Goal: Transaction & Acquisition: Purchase product/service

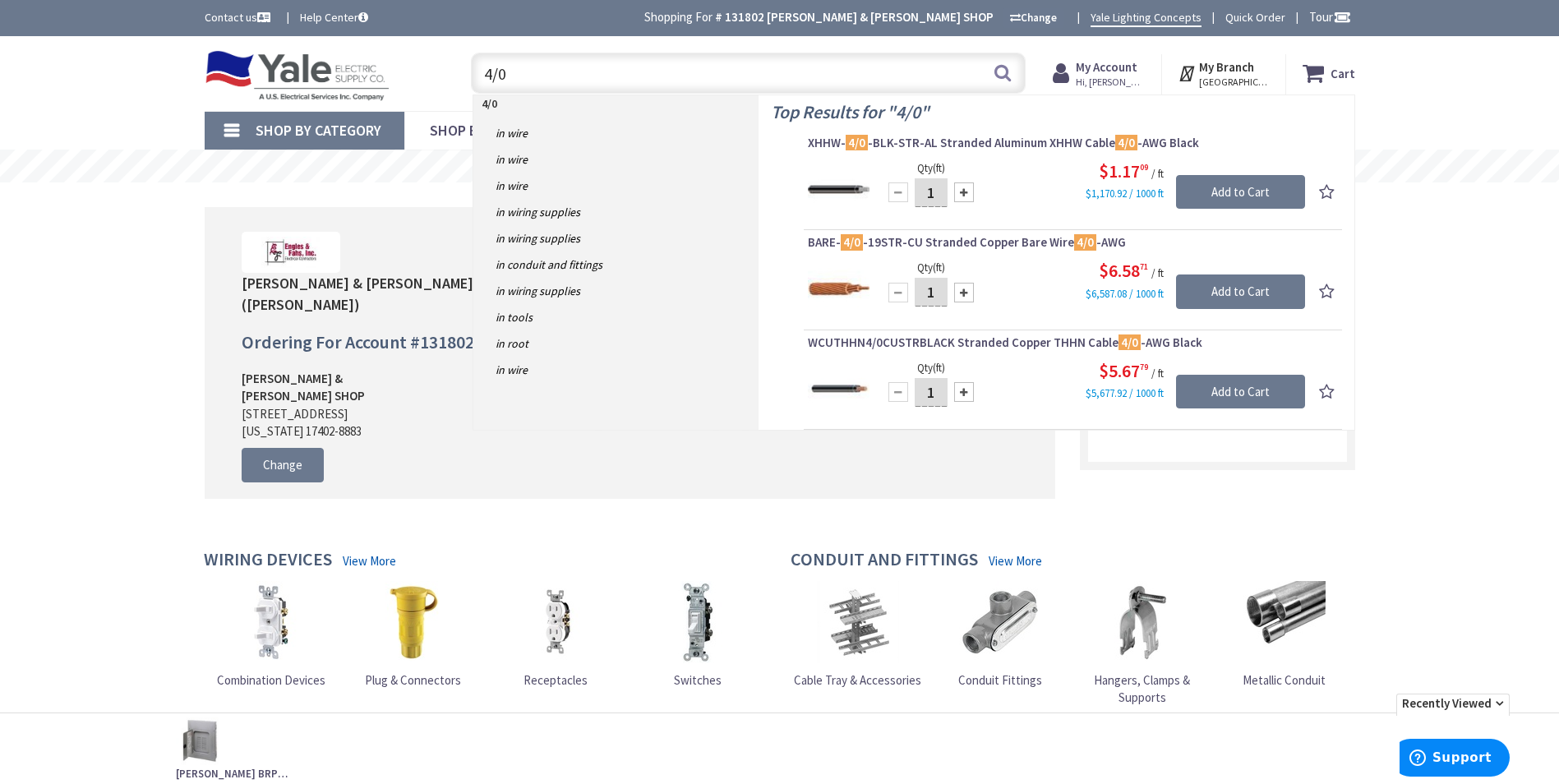
drag, startPoint x: 529, startPoint y: 72, endPoint x: 470, endPoint y: 78, distance: 59.3
click at [470, 78] on div "4/0 4/0 Search" at bounding box center [743, 72] width 563 height 53
type input "underground meter"
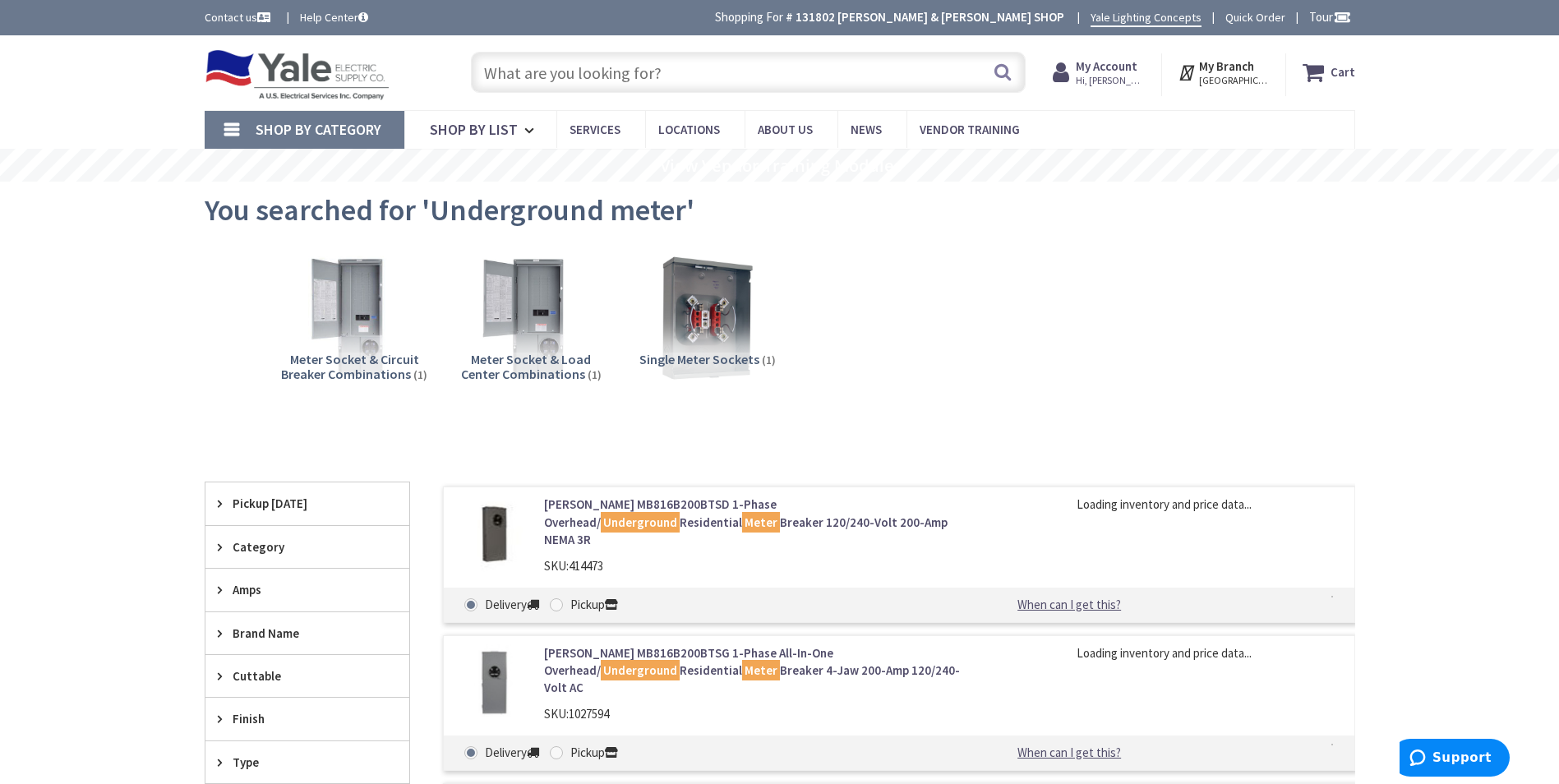
click at [345, 494] on div "Pickup [DATE]" at bounding box center [307, 503] width 203 height 42
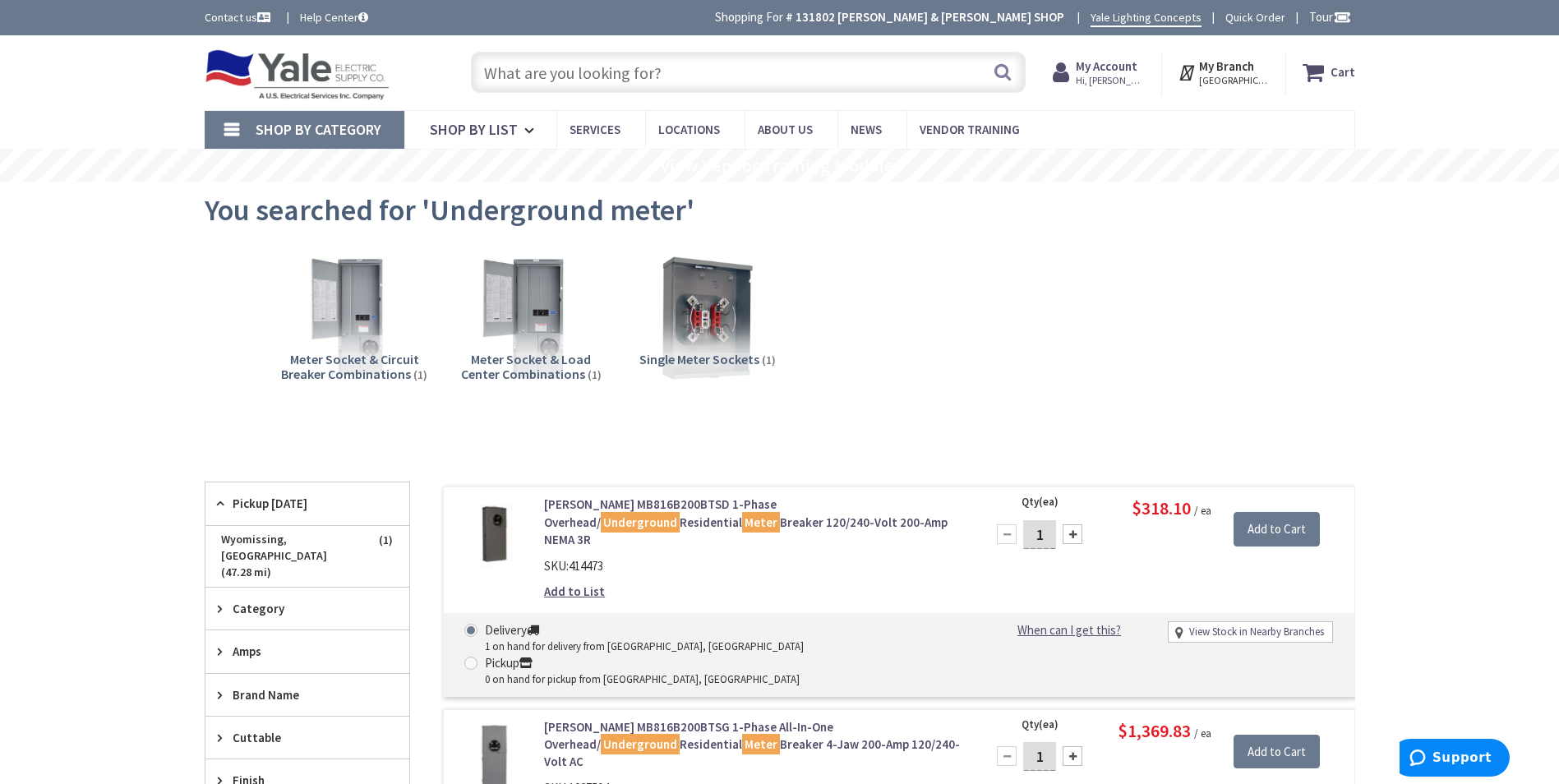
click at [735, 79] on input "text" at bounding box center [748, 72] width 555 height 41
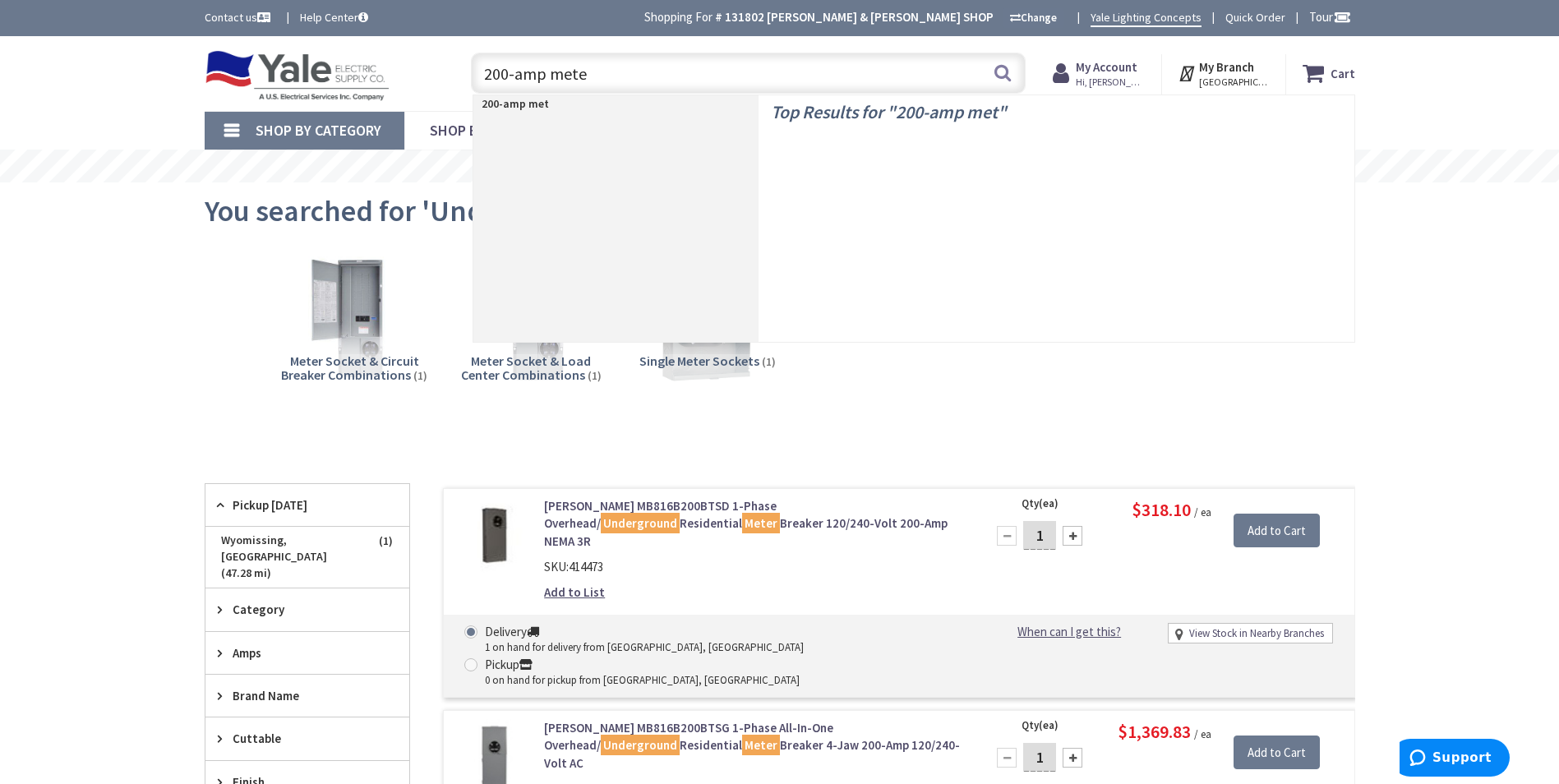
type input "200-amp meter"
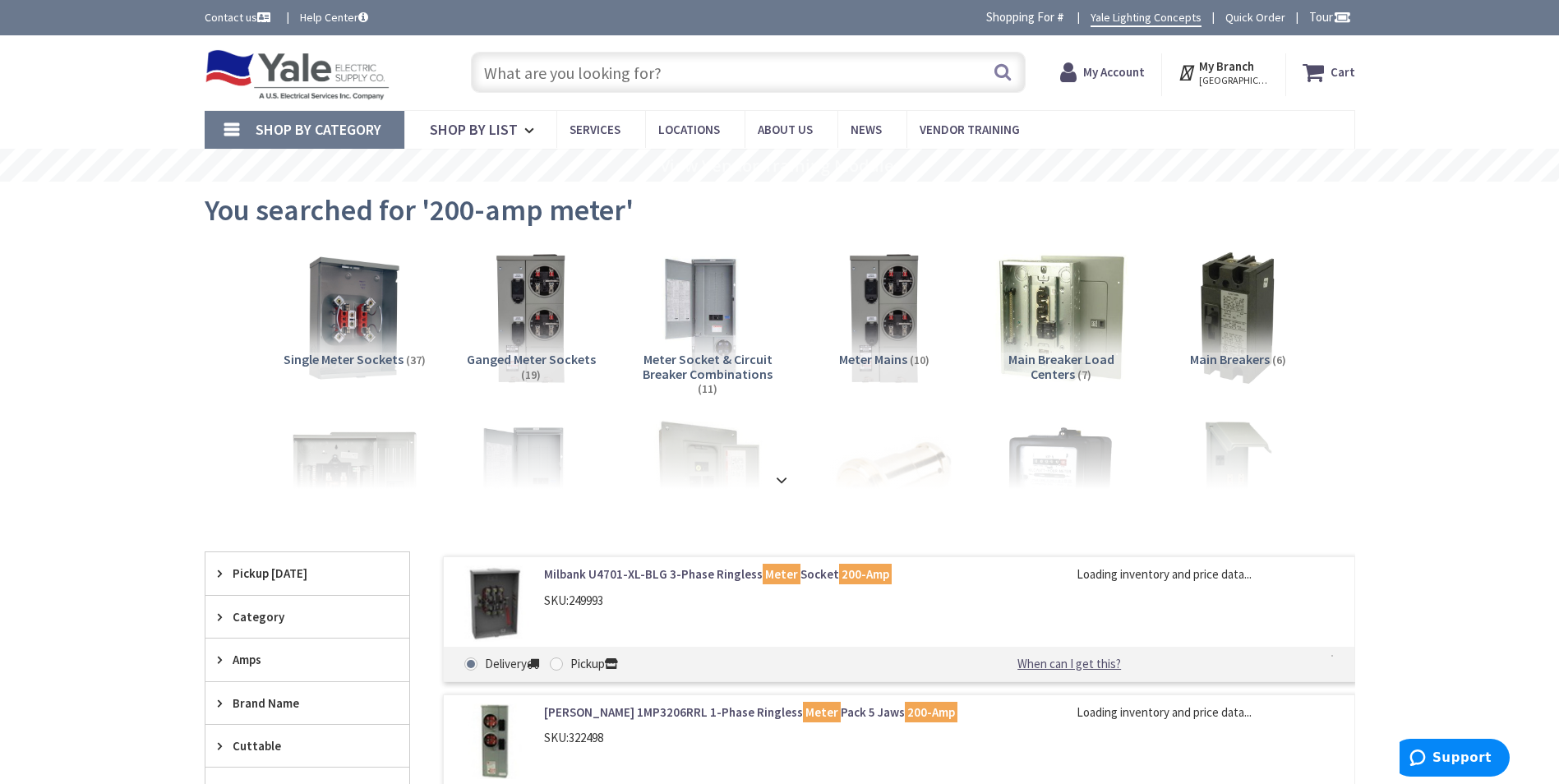
click at [300, 565] on span "Pickup [DATE]" at bounding box center [300, 573] width 134 height 18
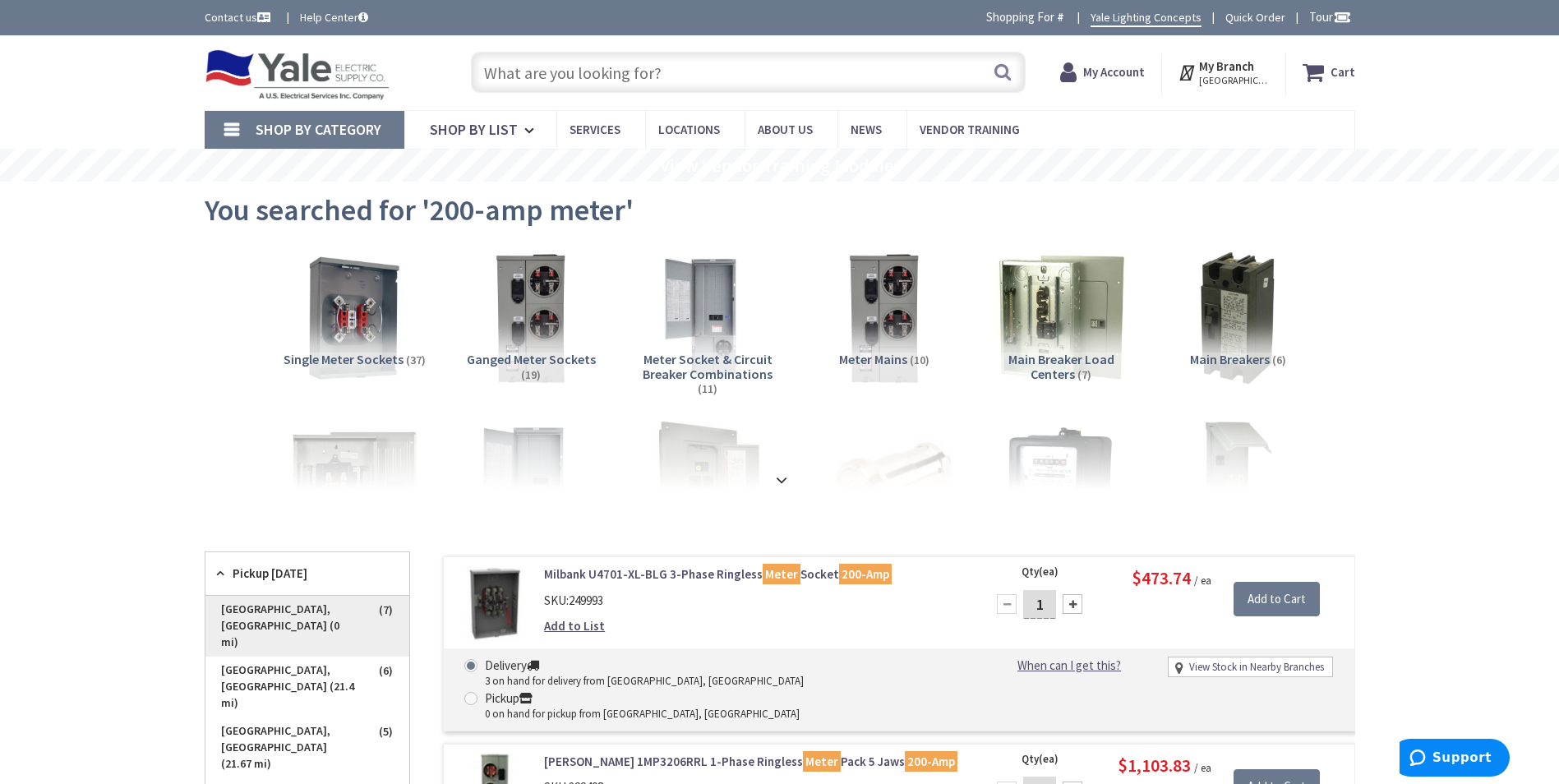
click at [309, 606] on span "[GEOGRAPHIC_DATA], [GEOGRAPHIC_DATA] (0 mi)" at bounding box center [307, 626] width 203 height 61
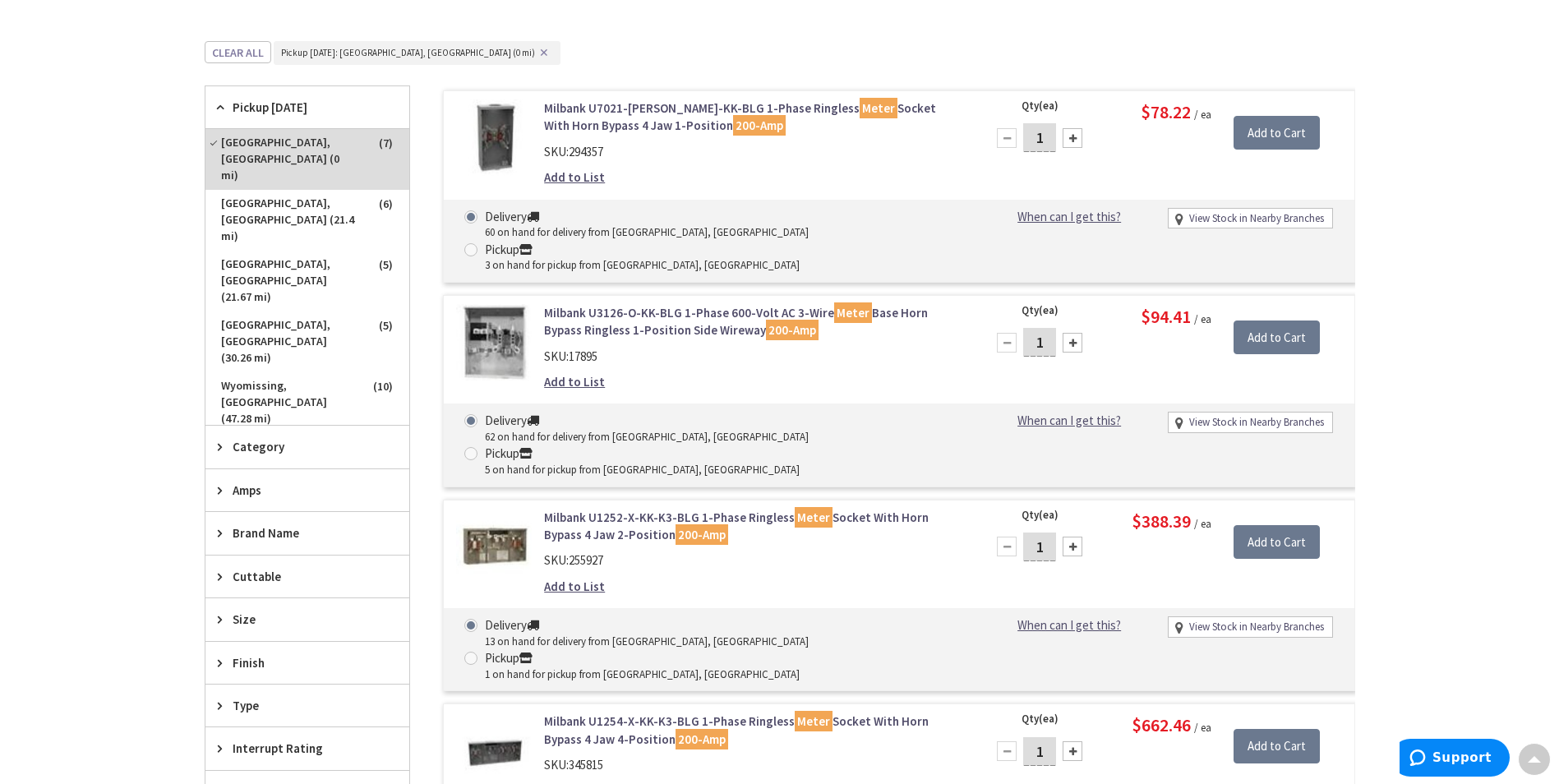
scroll to position [412, 0]
click at [611, 303] on link "Milbank U3126-O-KK-BLG 1-Phase 600-Volt AC 3-Wire Meter Base Horn Bypass Ringle…" at bounding box center [753, 321] width 418 height 35
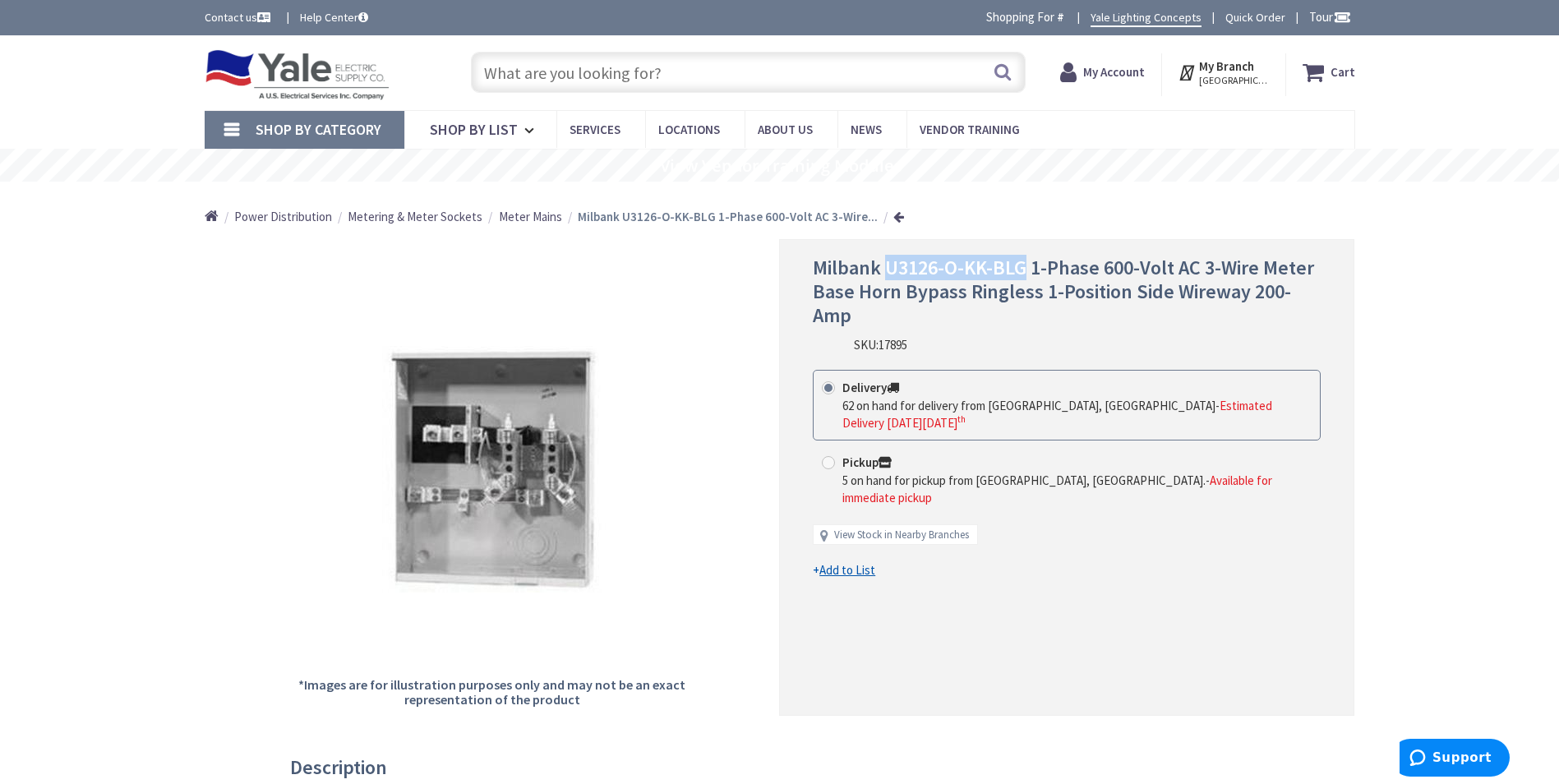
drag, startPoint x: 888, startPoint y: 269, endPoint x: 1024, endPoint y: 279, distance: 136.4
click at [1024, 279] on span "Milbank U3126-O-KK-BLG 1-Phase 600-Volt AC 3-Wire Meter Base Horn Bypass Ringle…" at bounding box center [1063, 291] width 501 height 73
drag, startPoint x: 1024, startPoint y: 279, endPoint x: 1015, endPoint y: 272, distance: 11.4
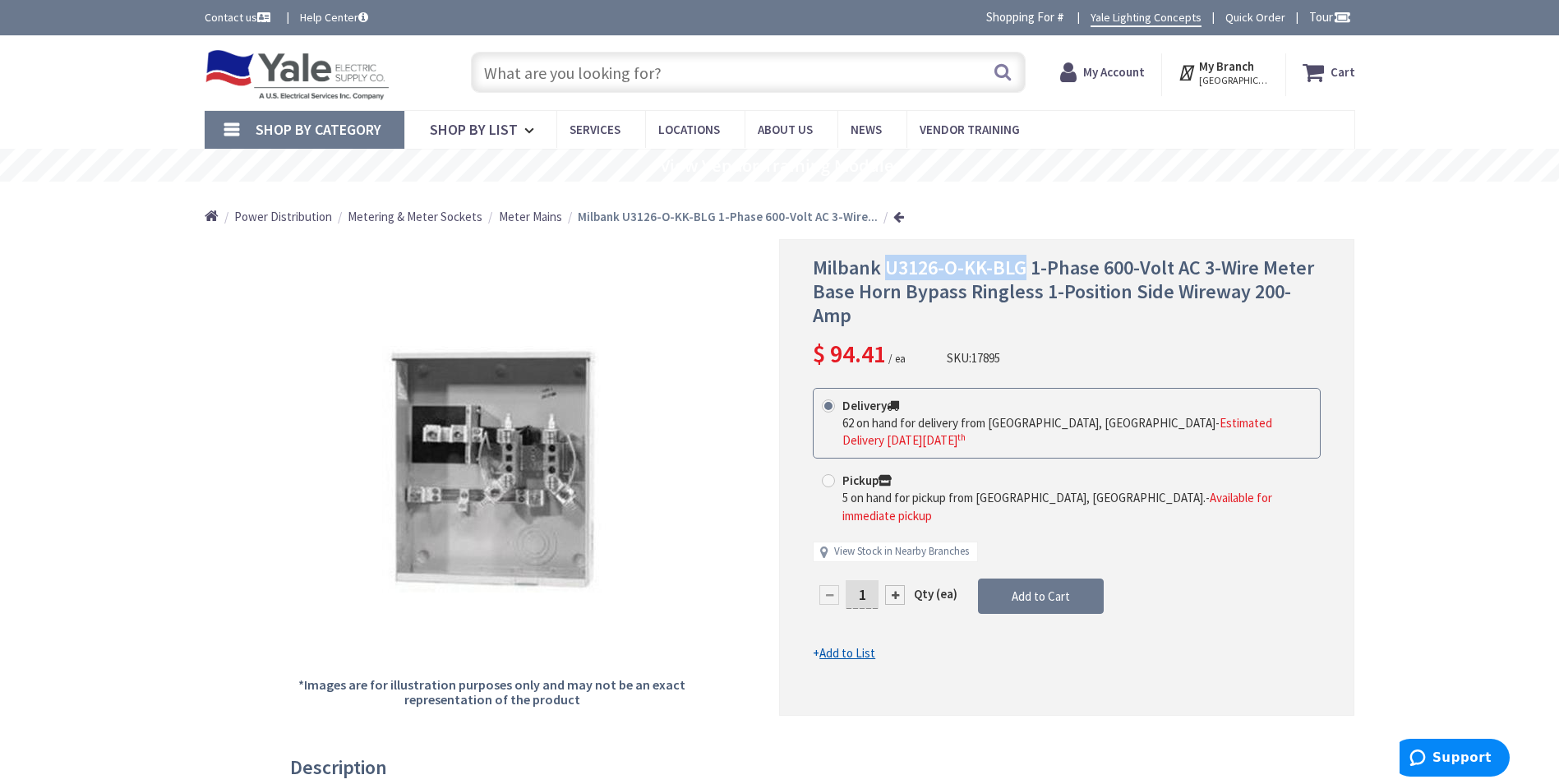
copy span "U3126-O-KK-BLG"
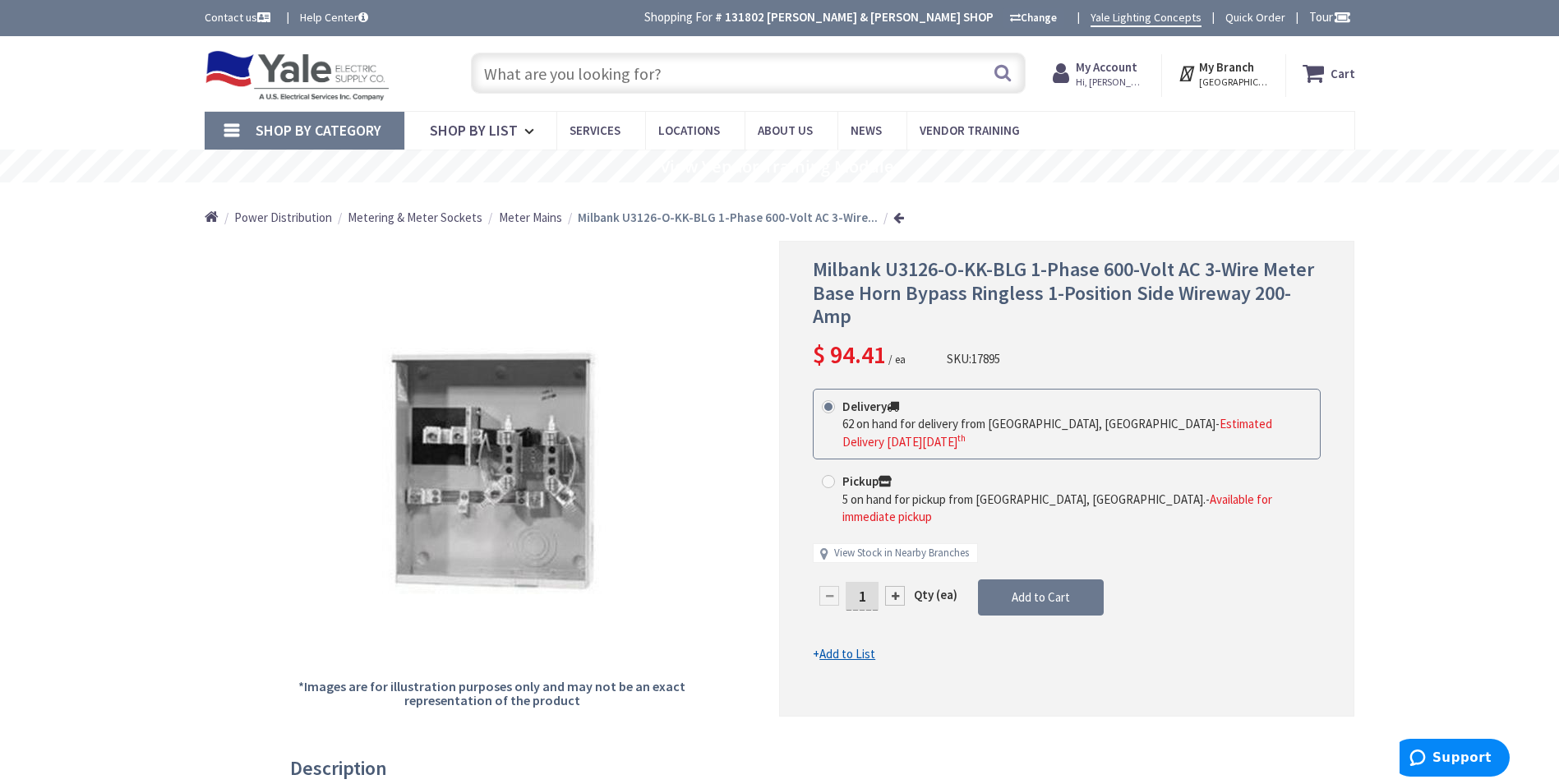
click at [669, 72] on input "text" at bounding box center [748, 73] width 555 height 41
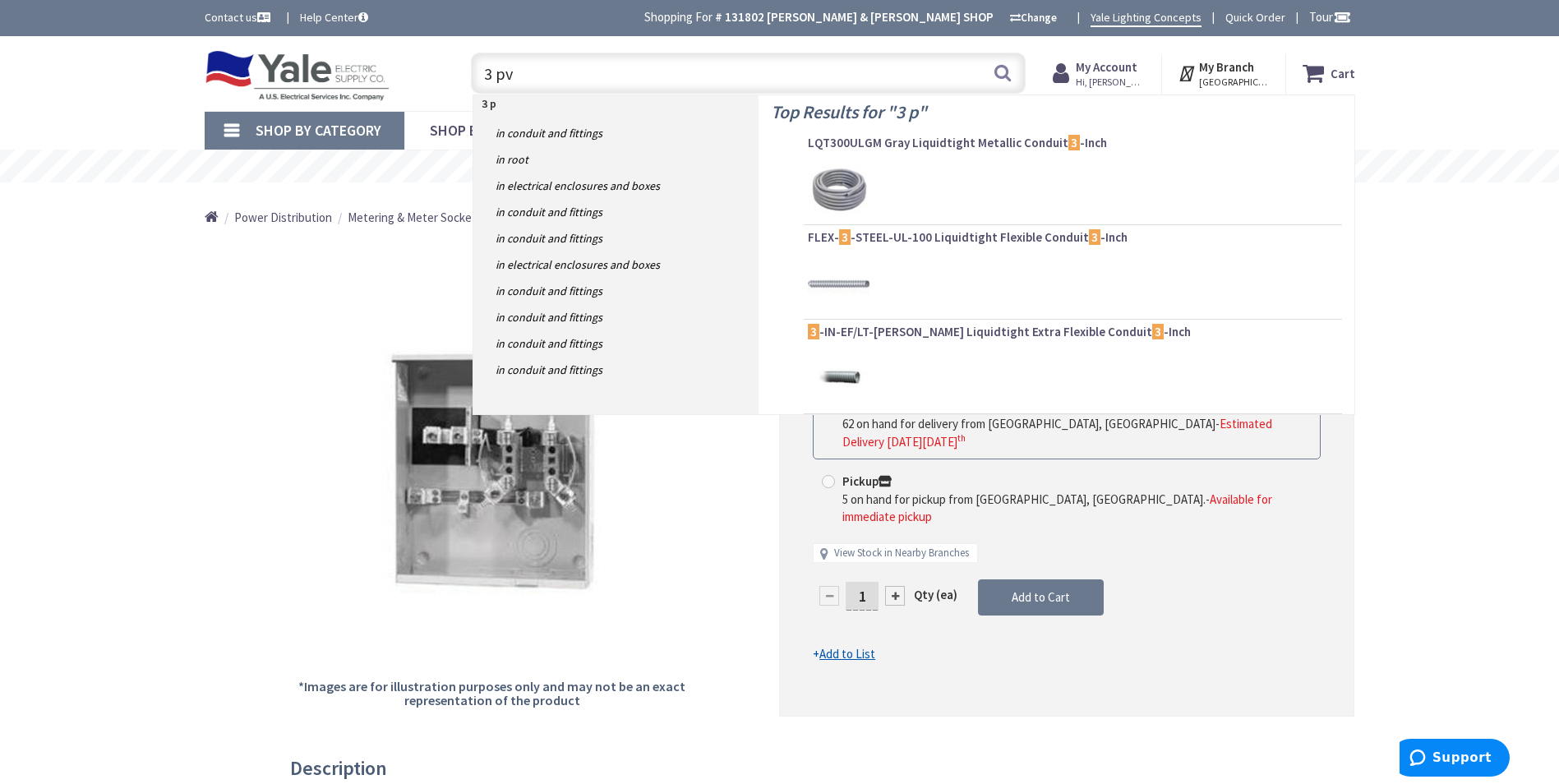
type input "3 pvc"
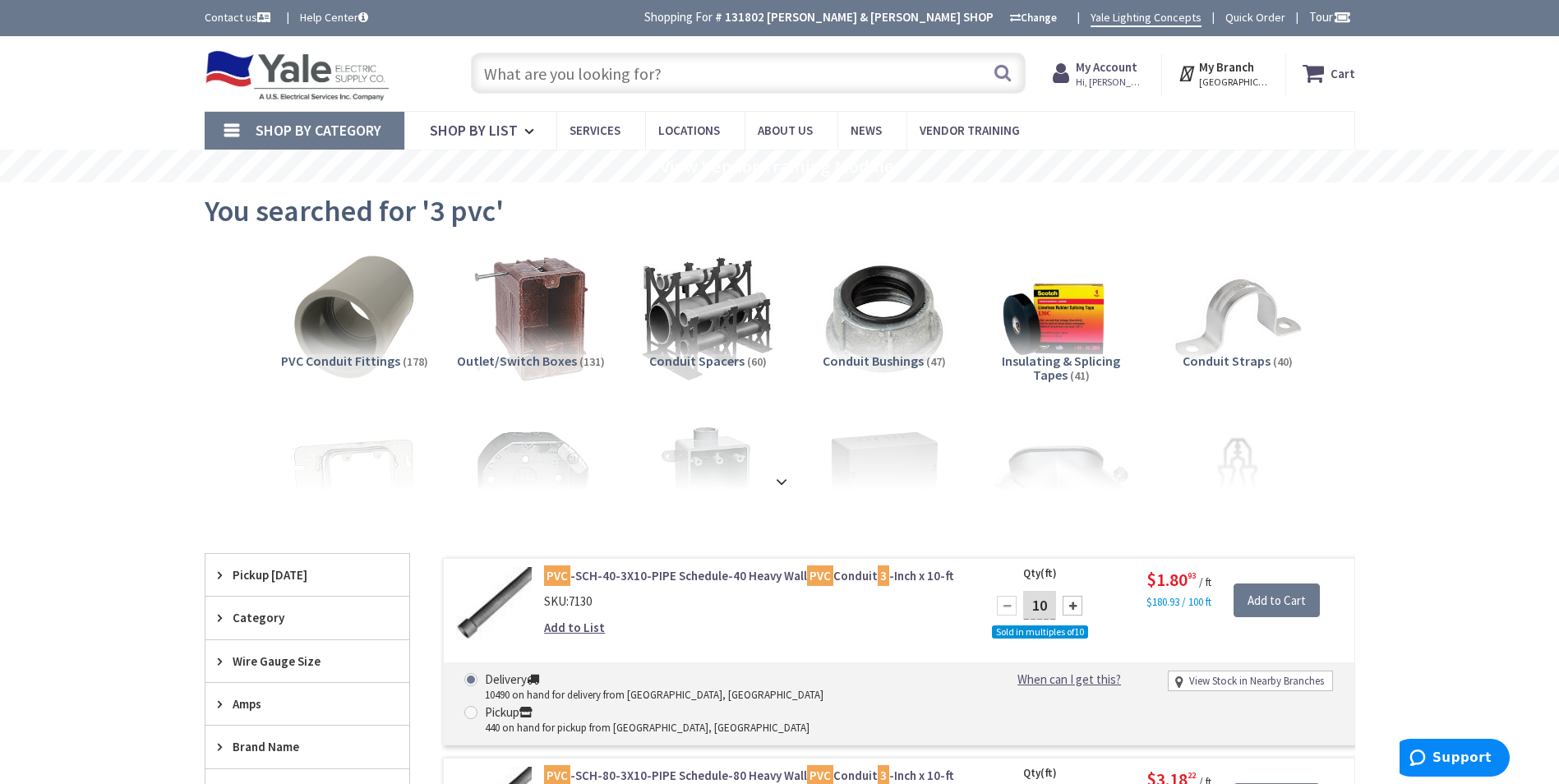
click at [677, 67] on input "text" at bounding box center [748, 73] width 555 height 41
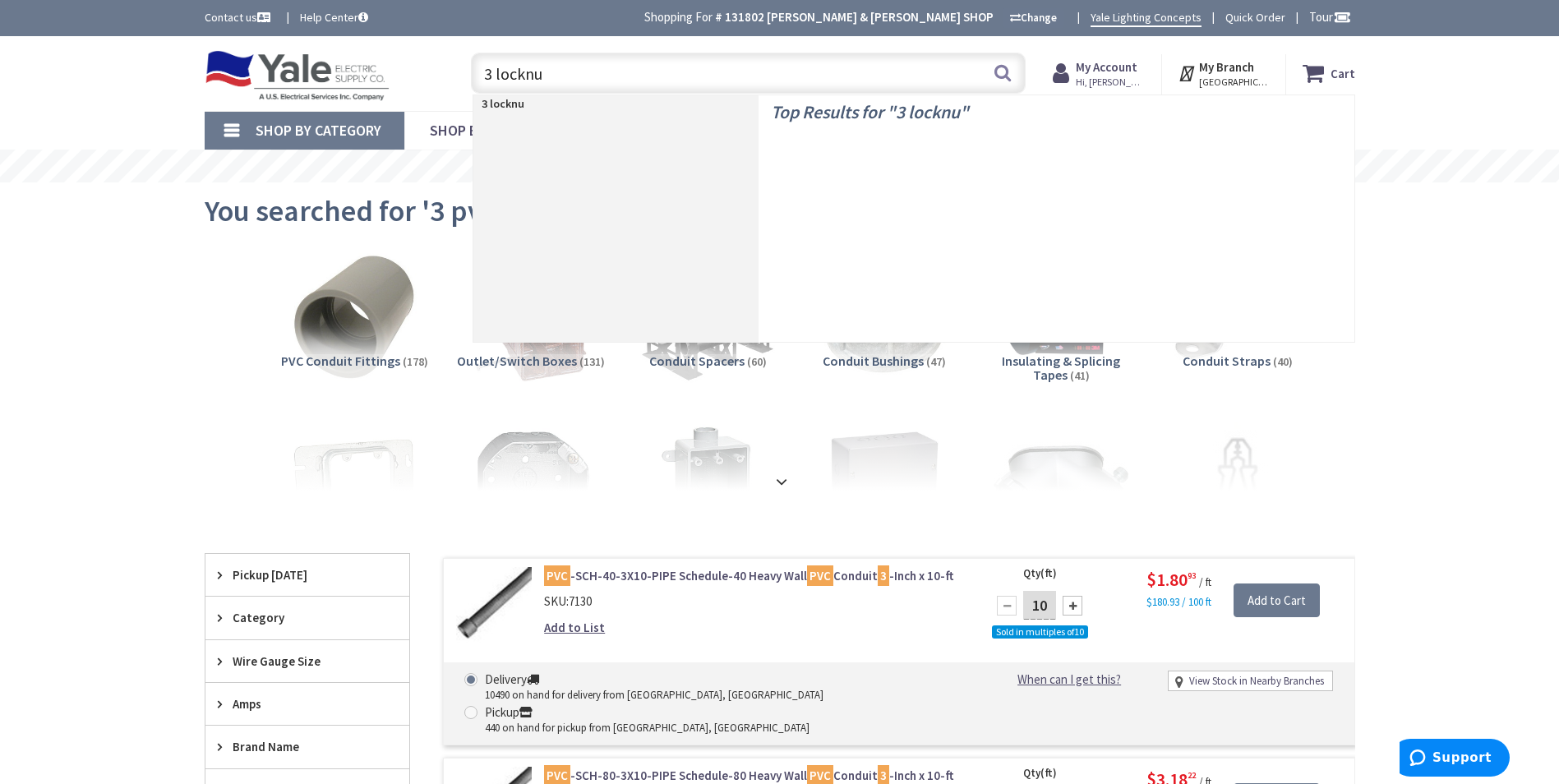
type input "3 locknut"
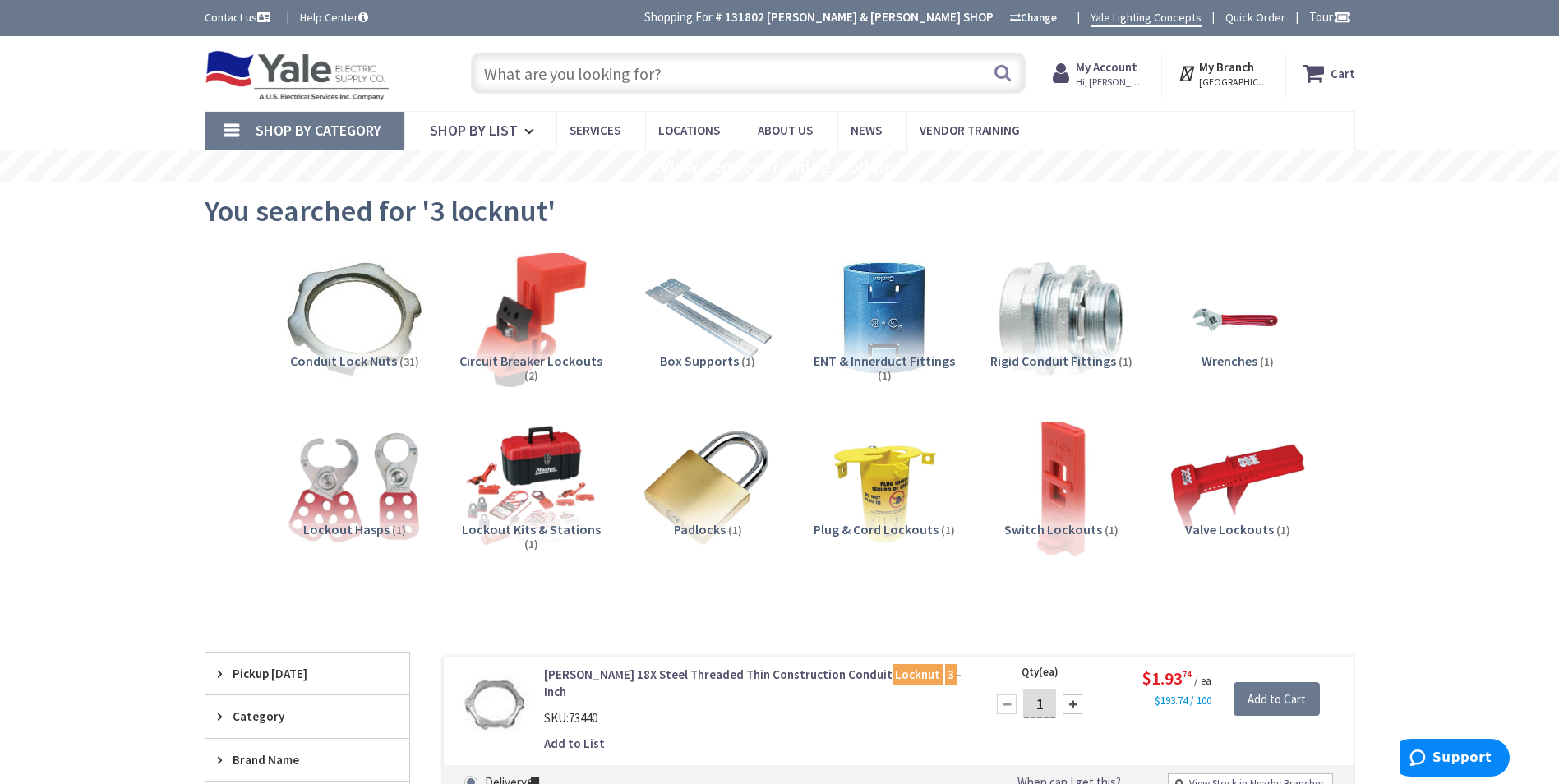
click at [735, 76] on input "text" at bounding box center [748, 73] width 555 height 41
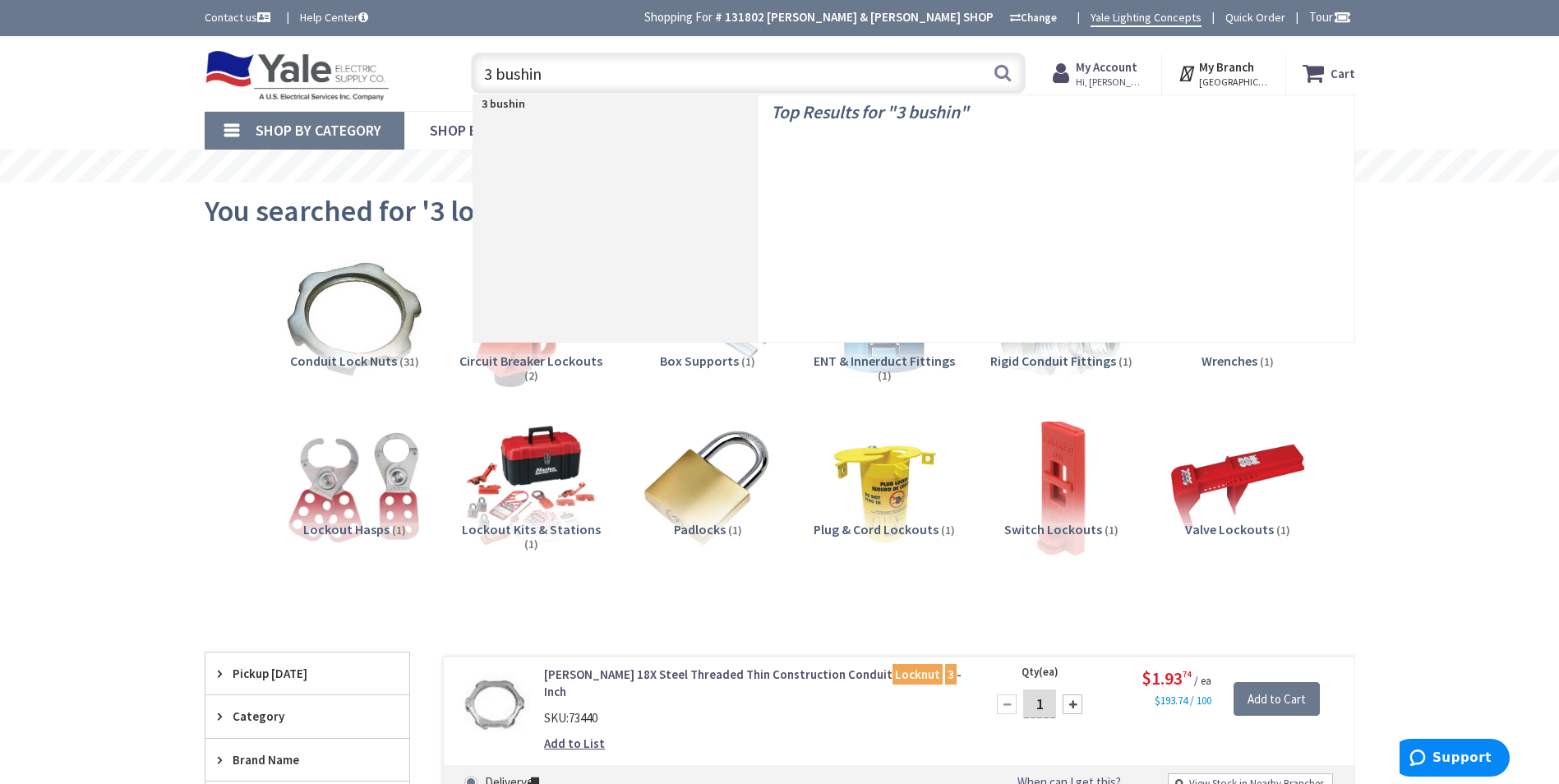
type input "3 bushing"
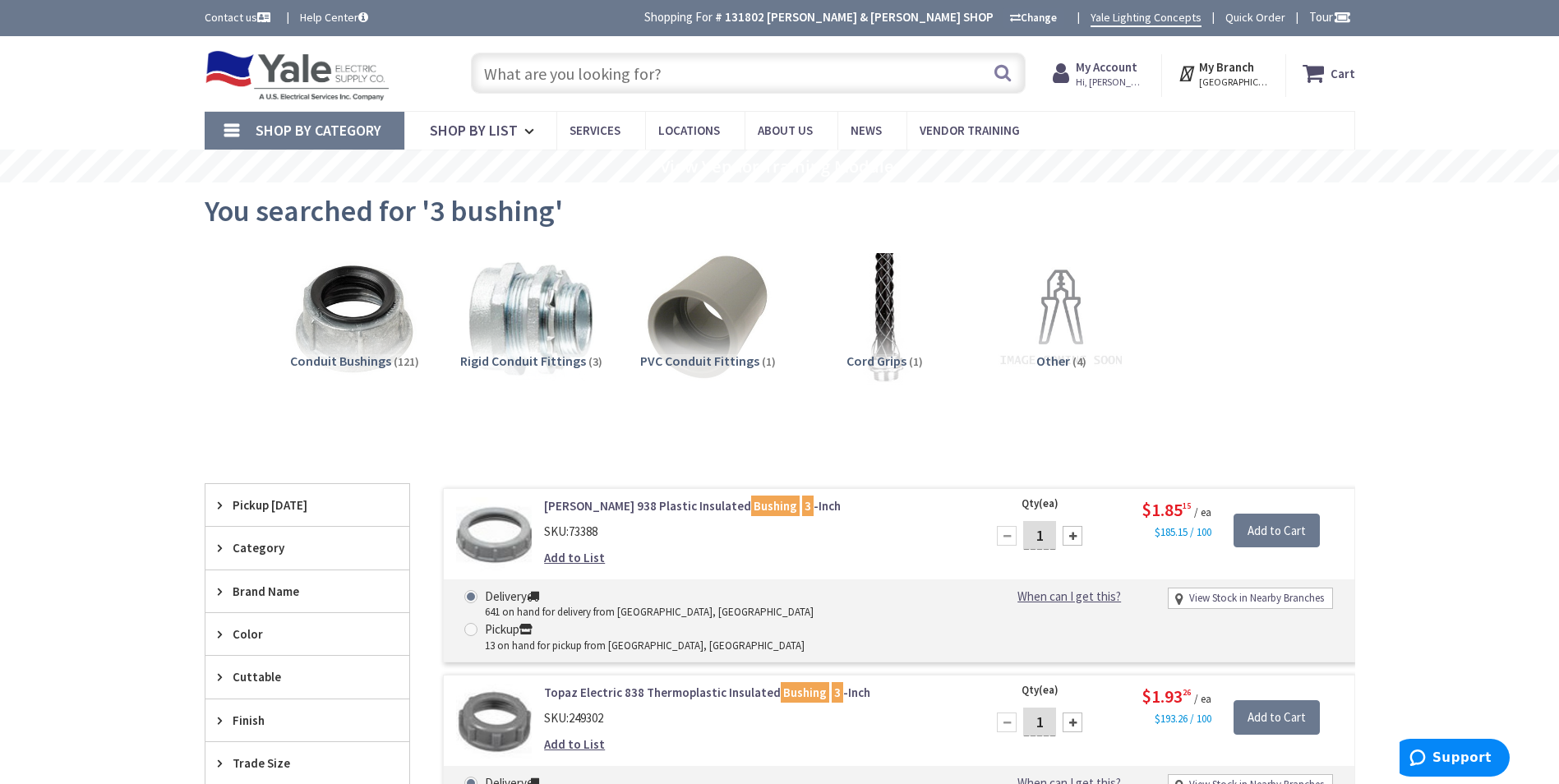
click at [777, 72] on input "text" at bounding box center [748, 73] width 555 height 41
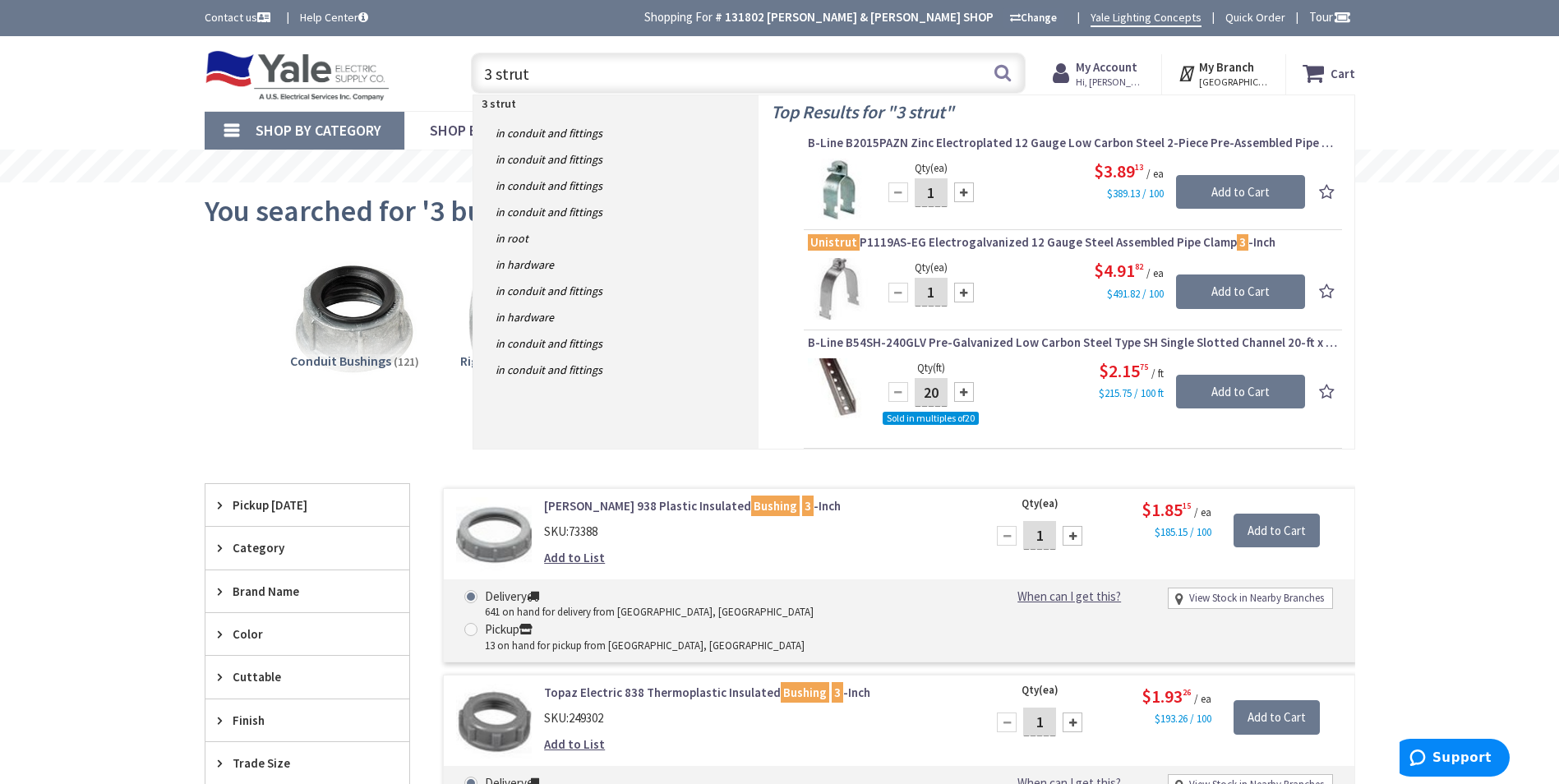
drag, startPoint x: 591, startPoint y: 72, endPoint x: 430, endPoint y: 85, distance: 161.5
click at [430, 85] on div "Toggle Nav 3 strut 3 strut Search Cart My Cart Close" at bounding box center [780, 74] width 1175 height 55
type input "2 pvc"
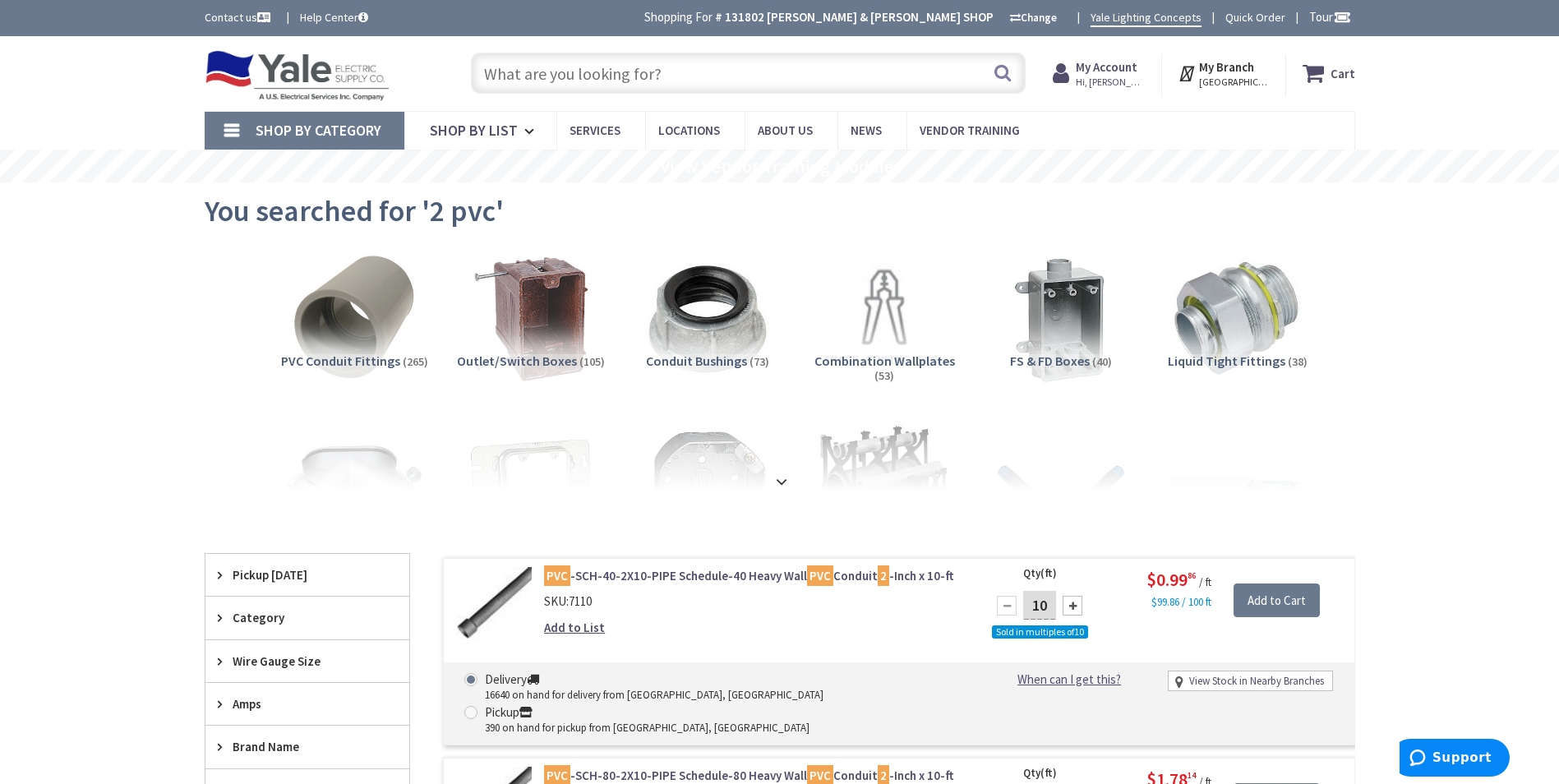
click at [735, 79] on input "text" at bounding box center [748, 73] width 555 height 41
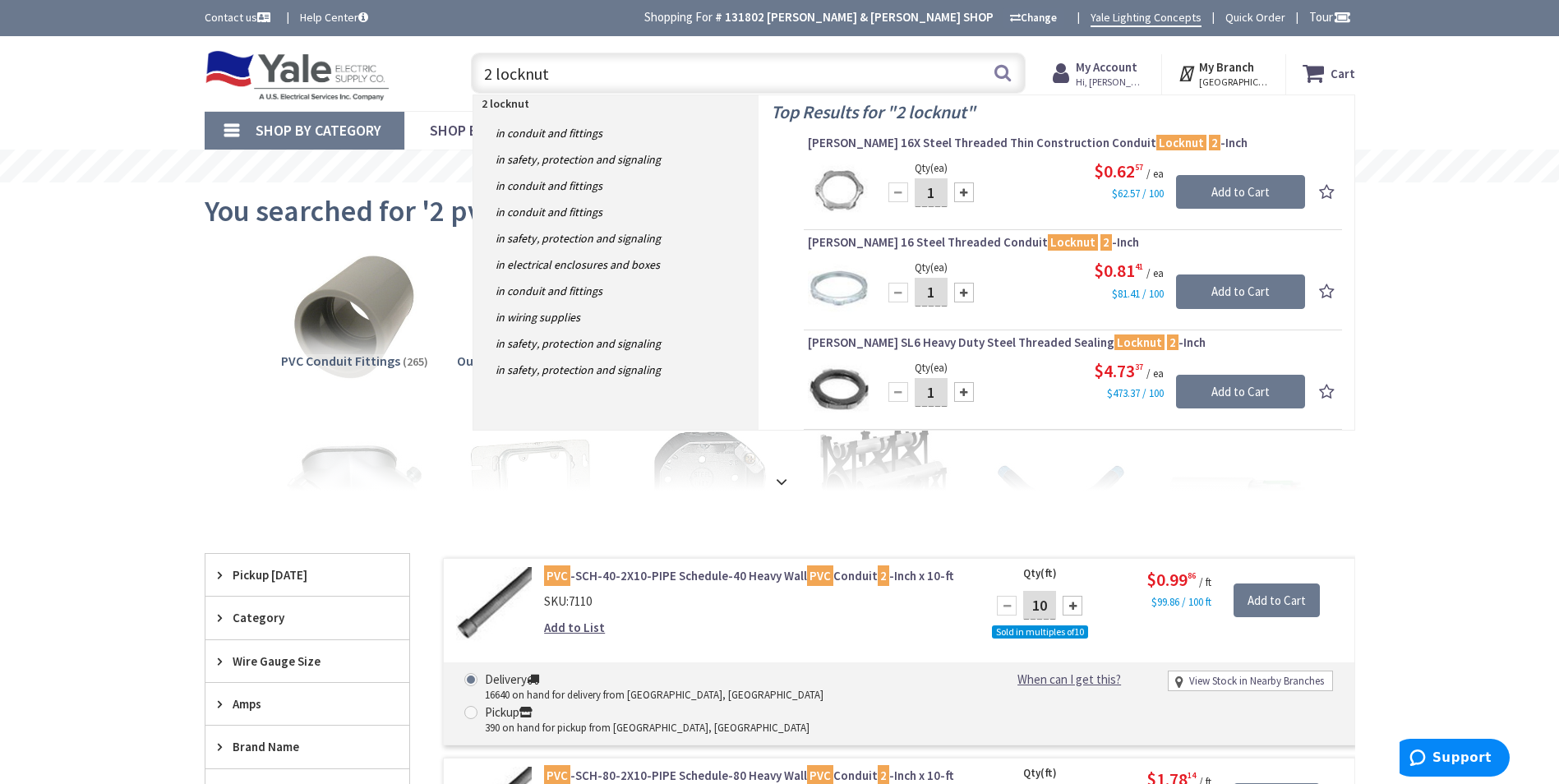
drag, startPoint x: 613, startPoint y: 76, endPoint x: 496, endPoint y: 85, distance: 117.3
click at [496, 85] on input "2 locknut" at bounding box center [748, 73] width 555 height 41
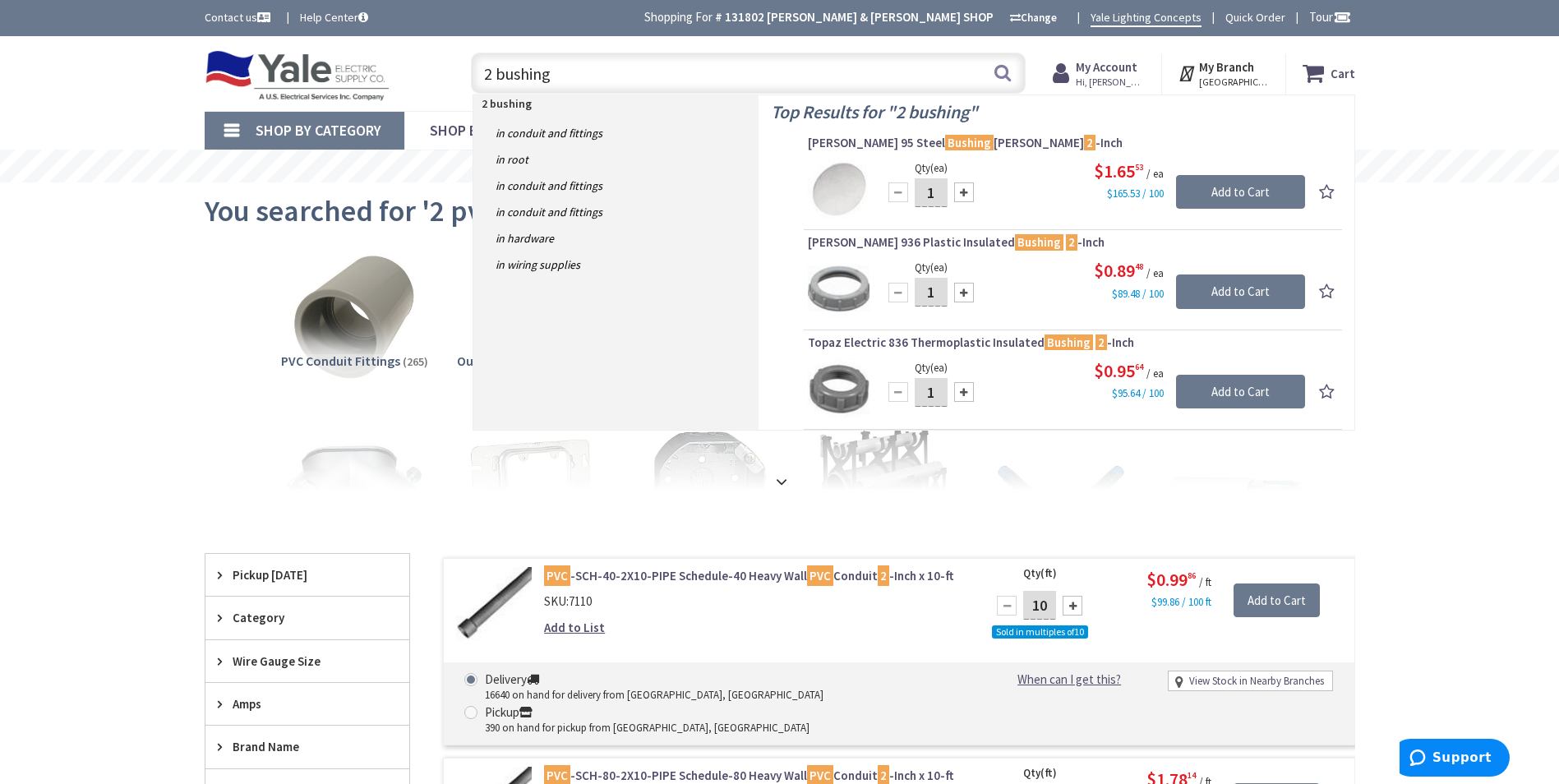
drag, startPoint x: 562, startPoint y: 78, endPoint x: 425, endPoint y: 70, distance: 137.2
click at [425, 70] on div "Toggle Nav 2 bushing 2 bushing Search Cart My Cart Close" at bounding box center [780, 74] width 1175 height 55
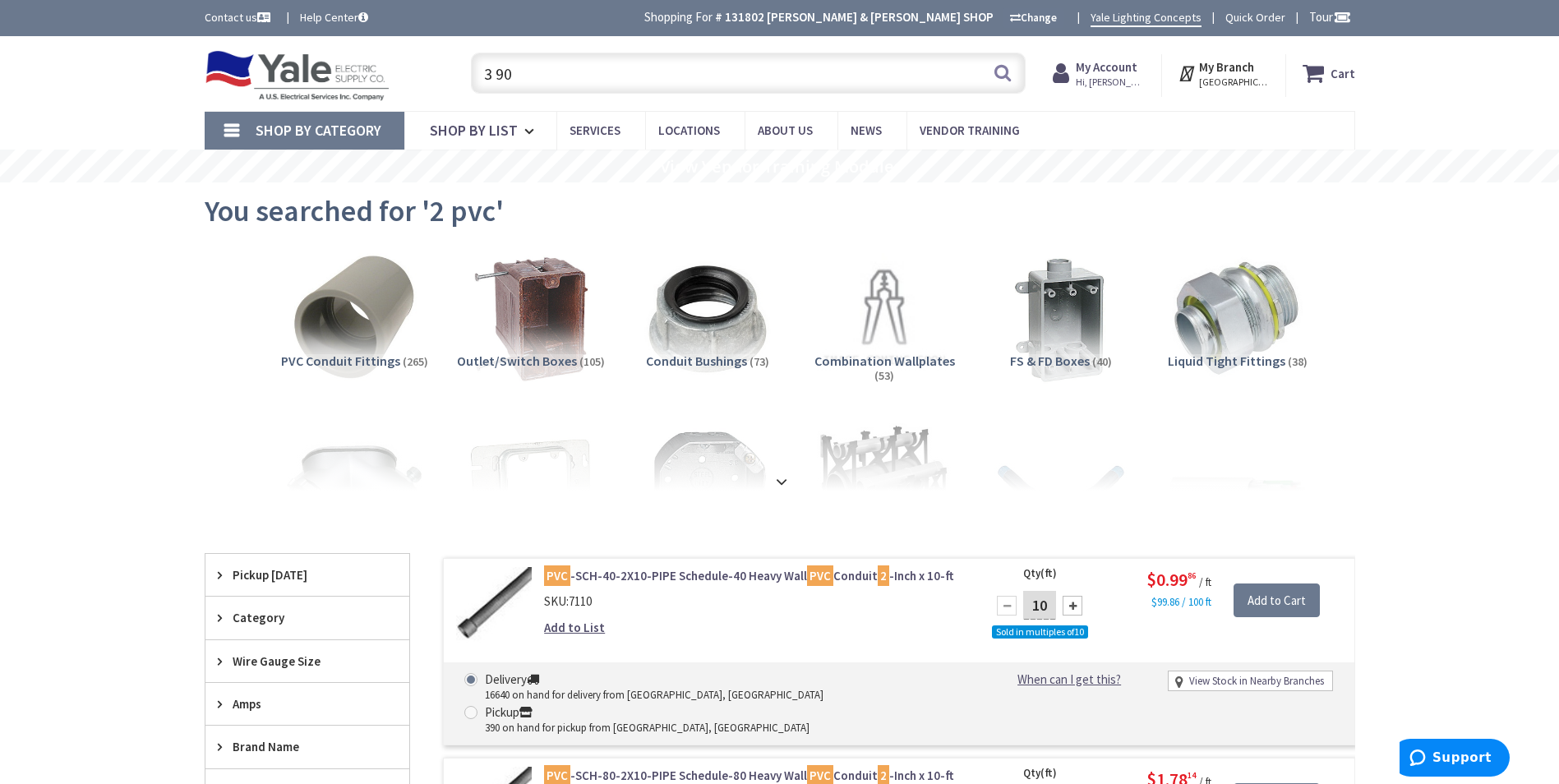
drag, startPoint x: 517, startPoint y: 72, endPoint x: 452, endPoint y: 77, distance: 65.2
click at [452, 77] on div "3 90 3 90 Search" at bounding box center [744, 72] width 588 height 53
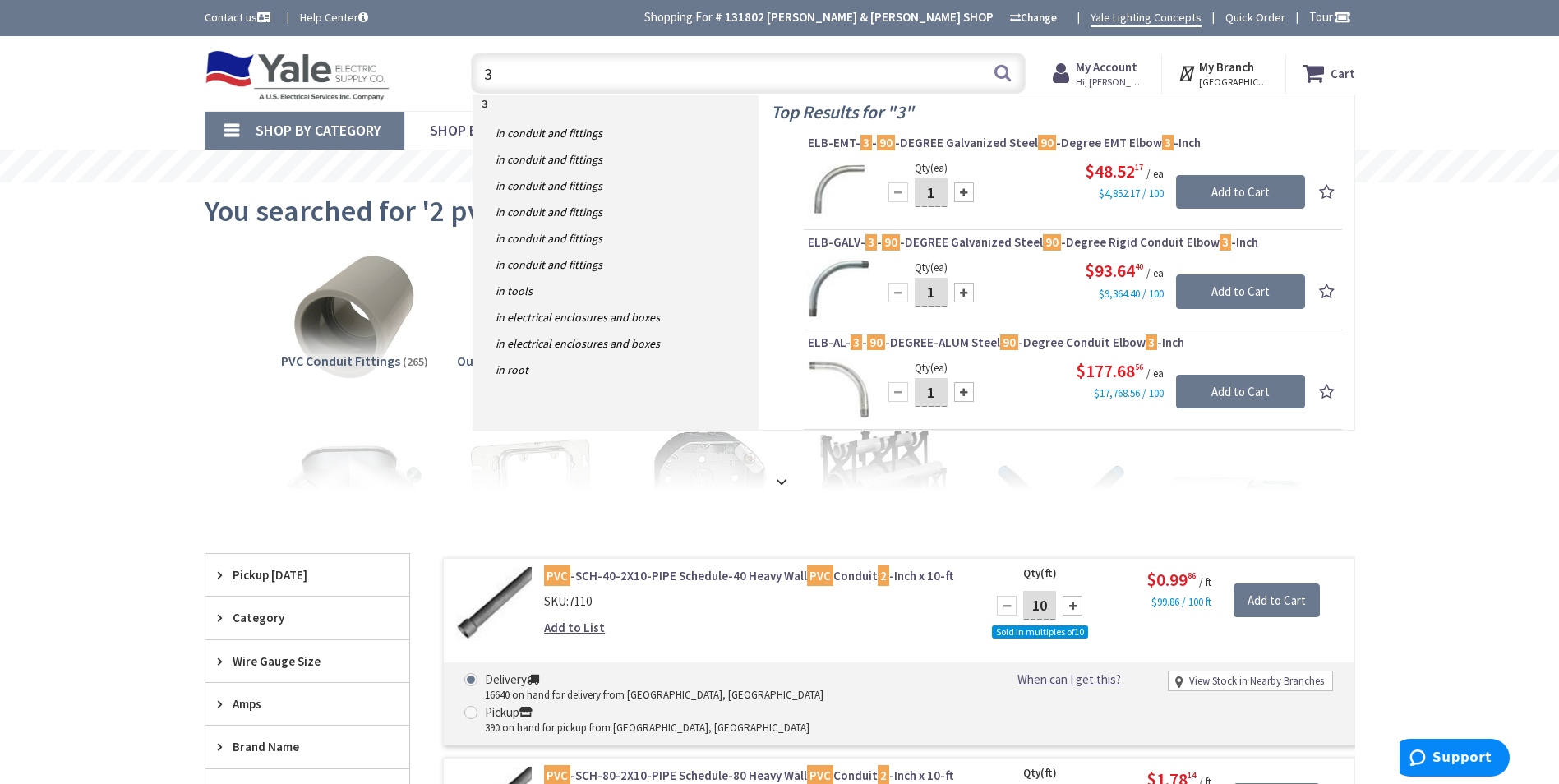
type input "3"
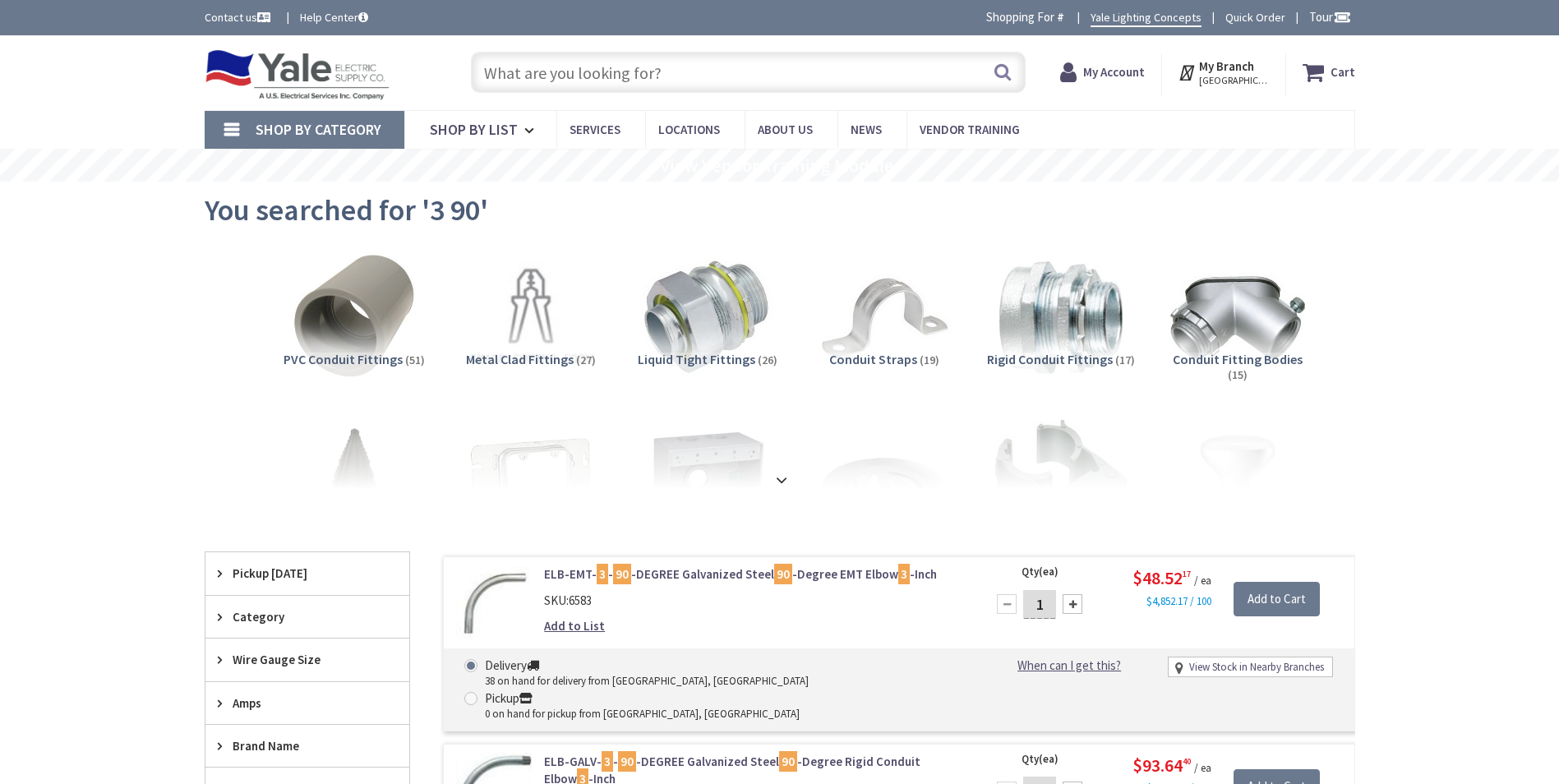
click at [523, 89] on input "text" at bounding box center [748, 72] width 555 height 41
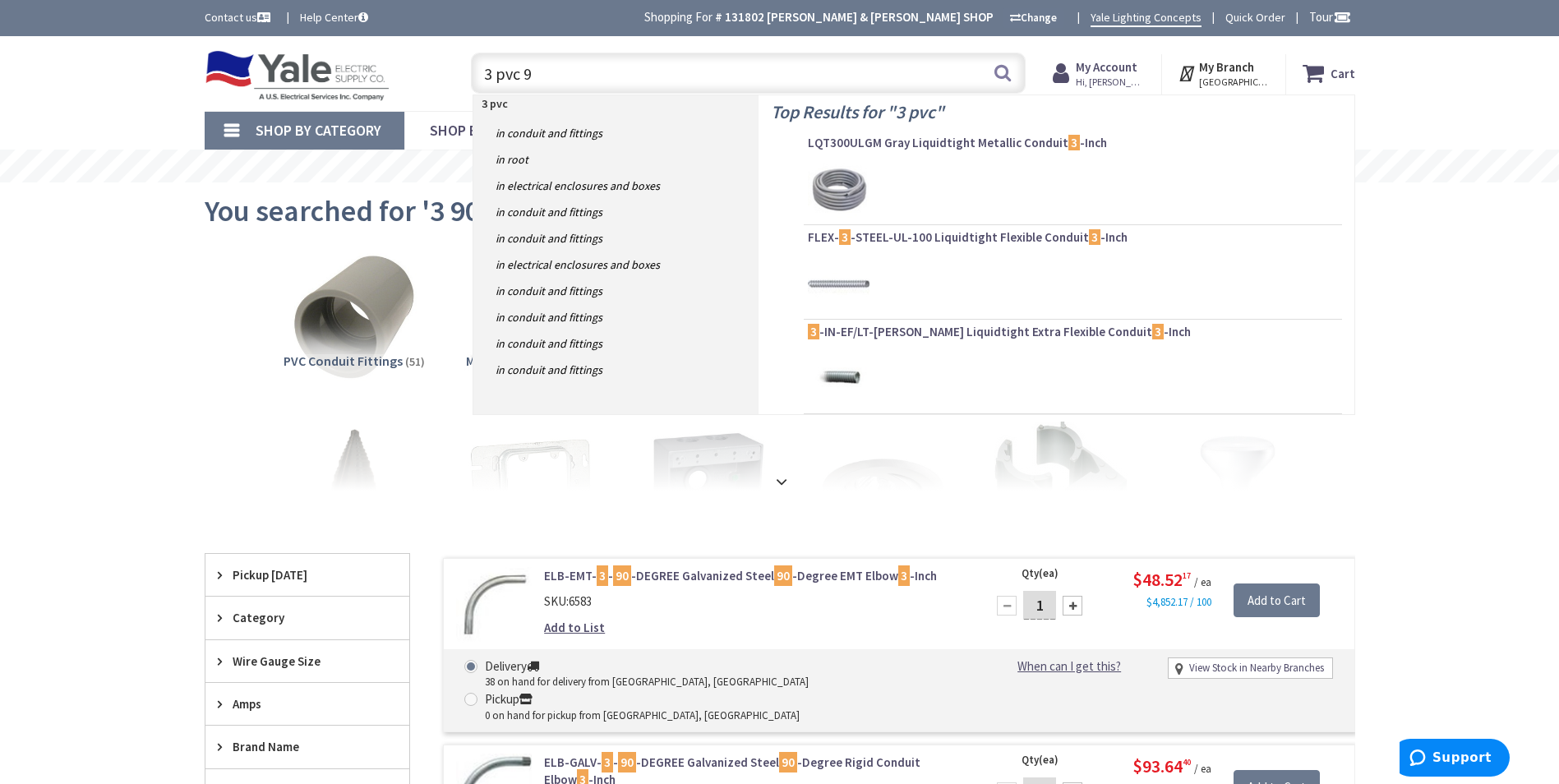
type input "3 pvc 90"
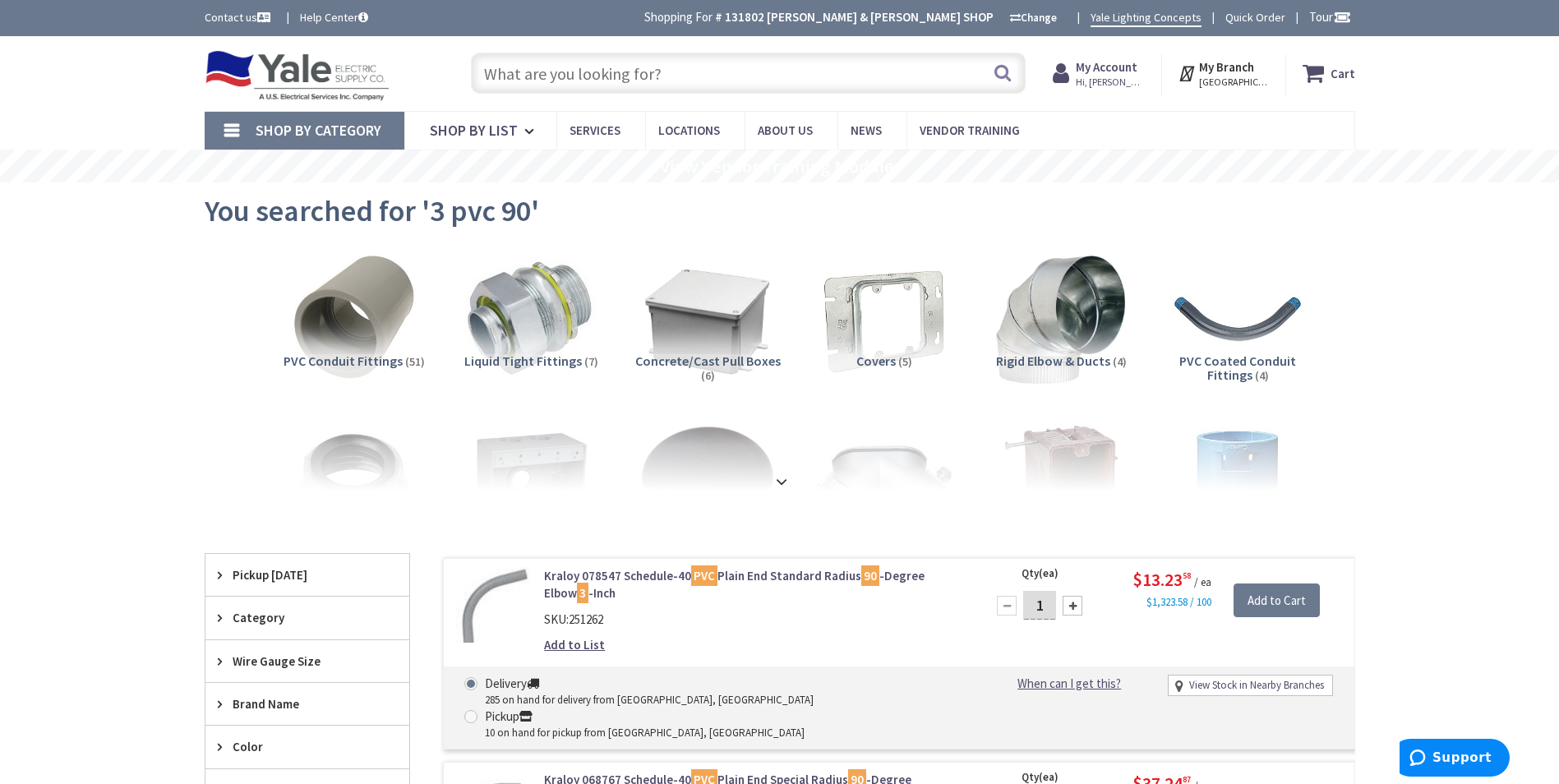
click at [647, 85] on input "text" at bounding box center [748, 73] width 555 height 41
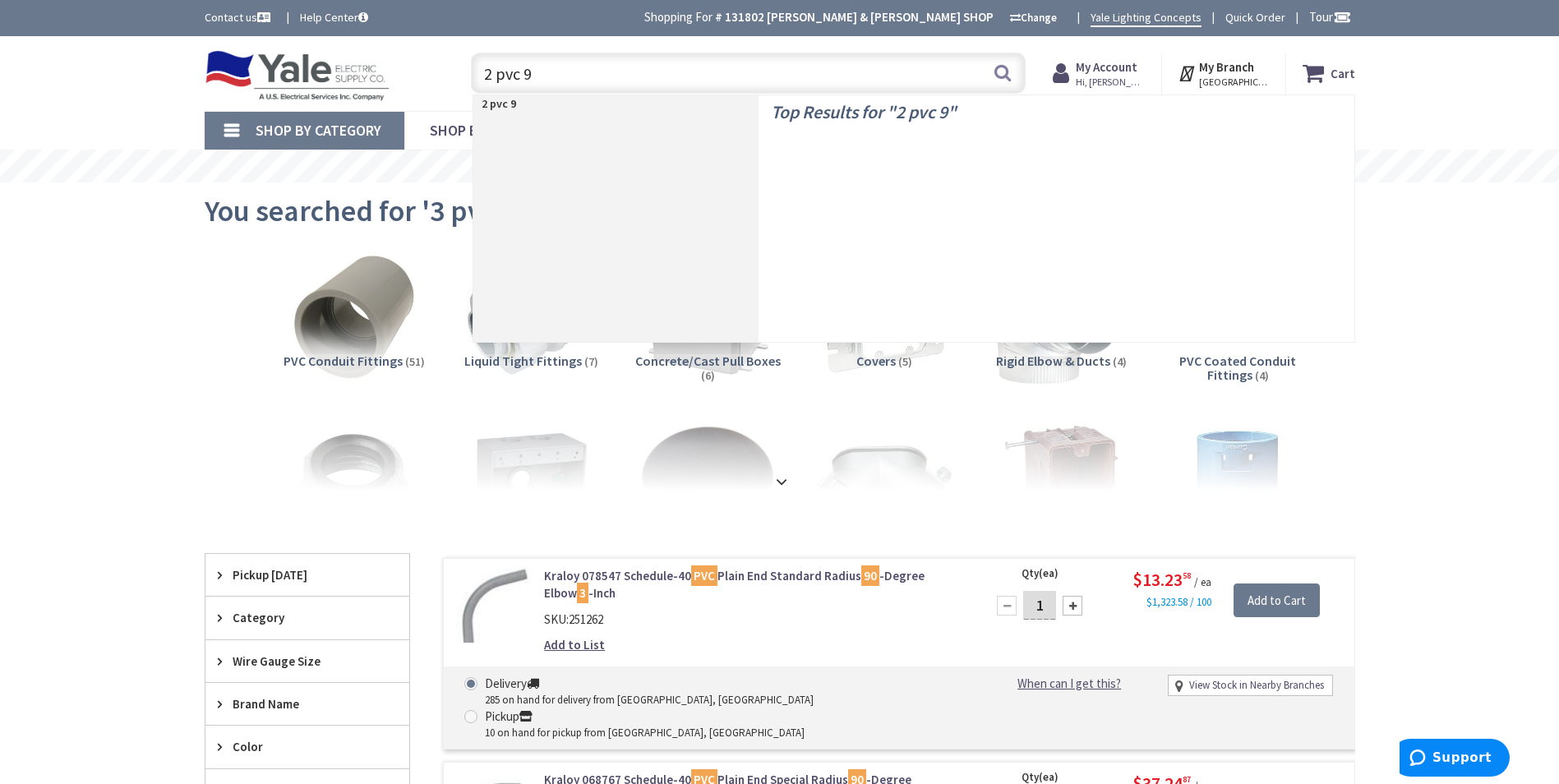
type input "2 pvc 90"
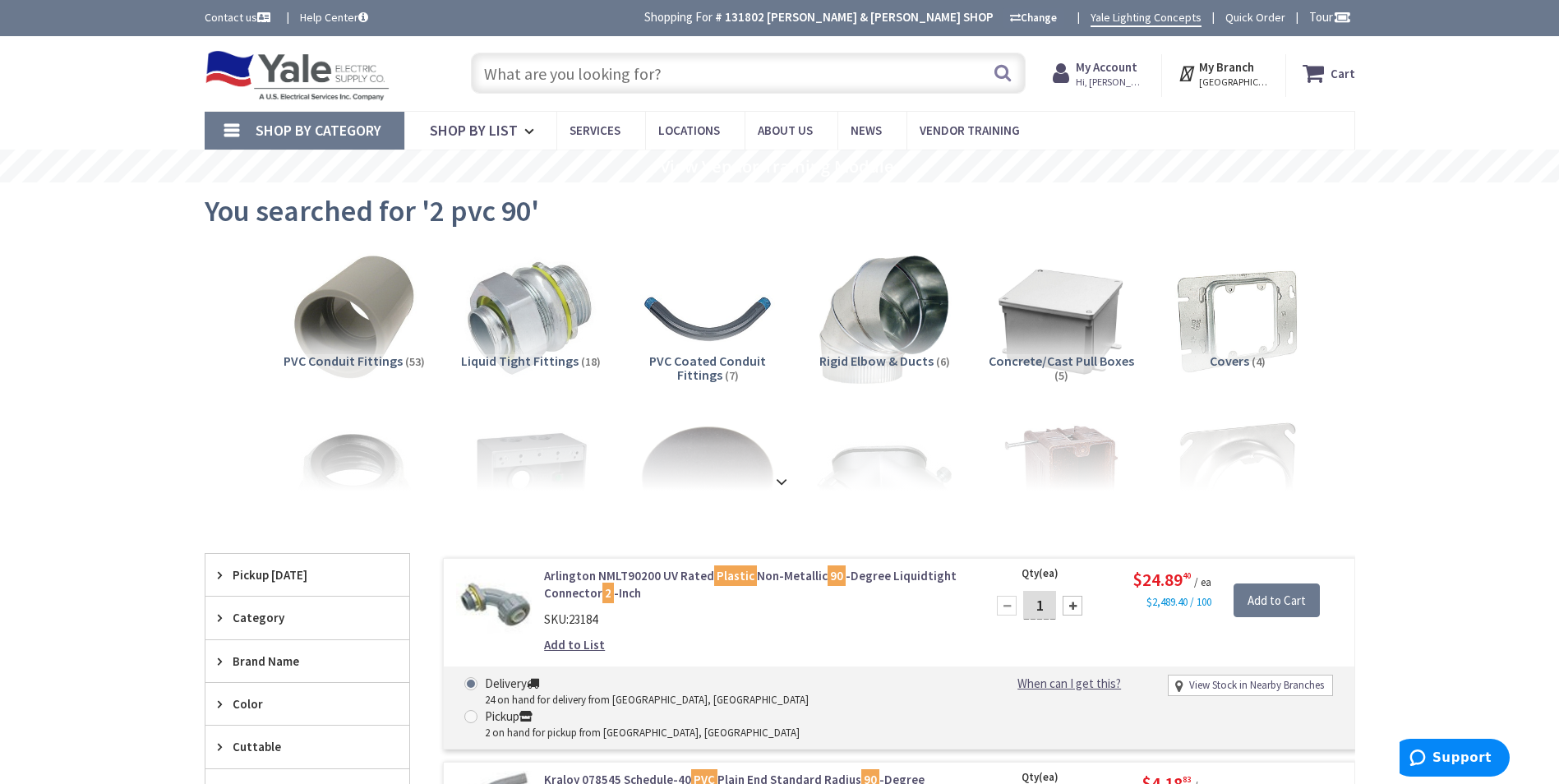
drag, startPoint x: 725, startPoint y: 78, endPoint x: 457, endPoint y: 78, distance: 268.0
click at [457, 78] on div "Search" at bounding box center [744, 72] width 588 height 53
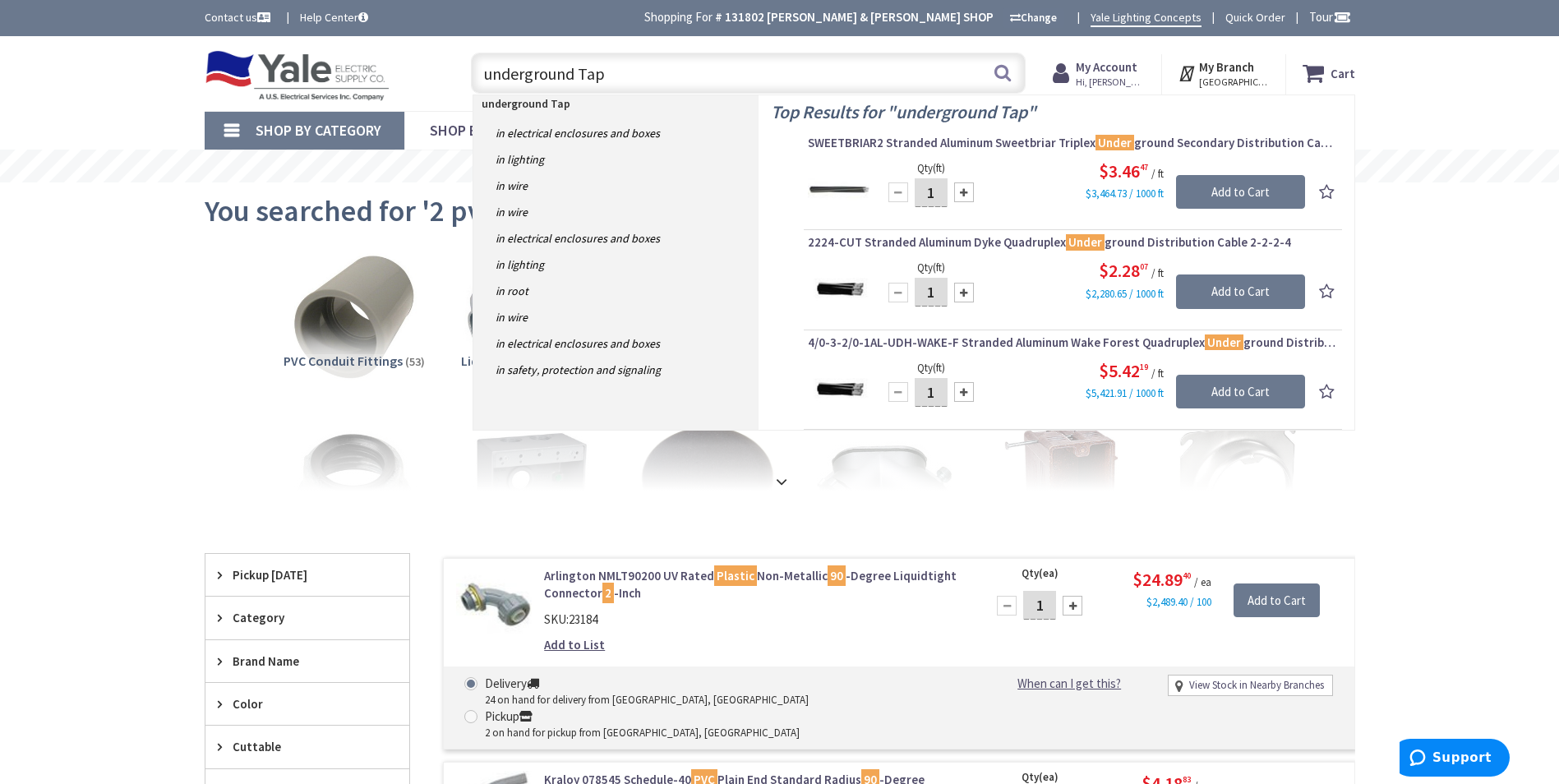
type input "underground Tape"
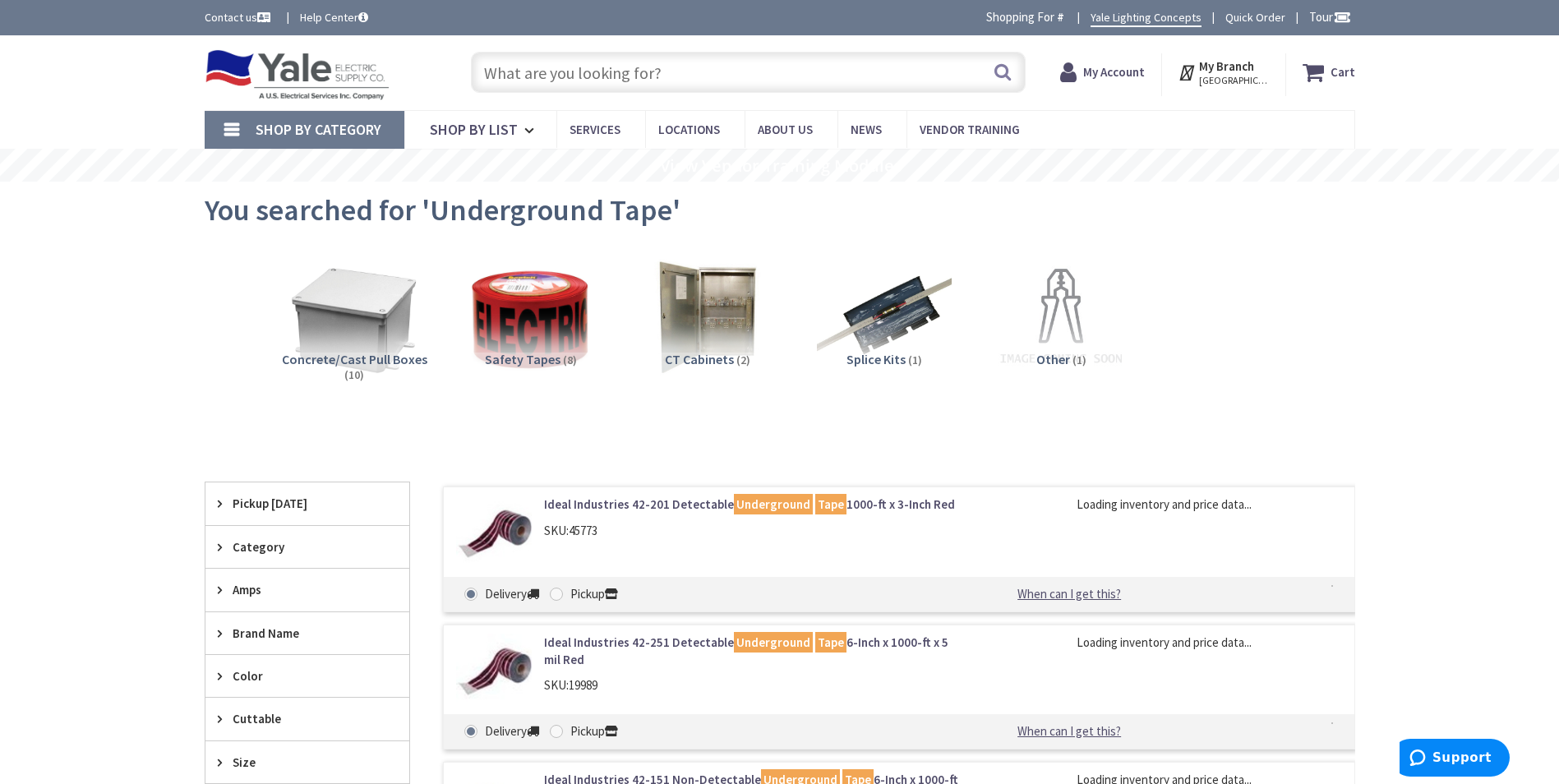
click at [314, 499] on span "Pickup [DATE]" at bounding box center [300, 503] width 134 height 18
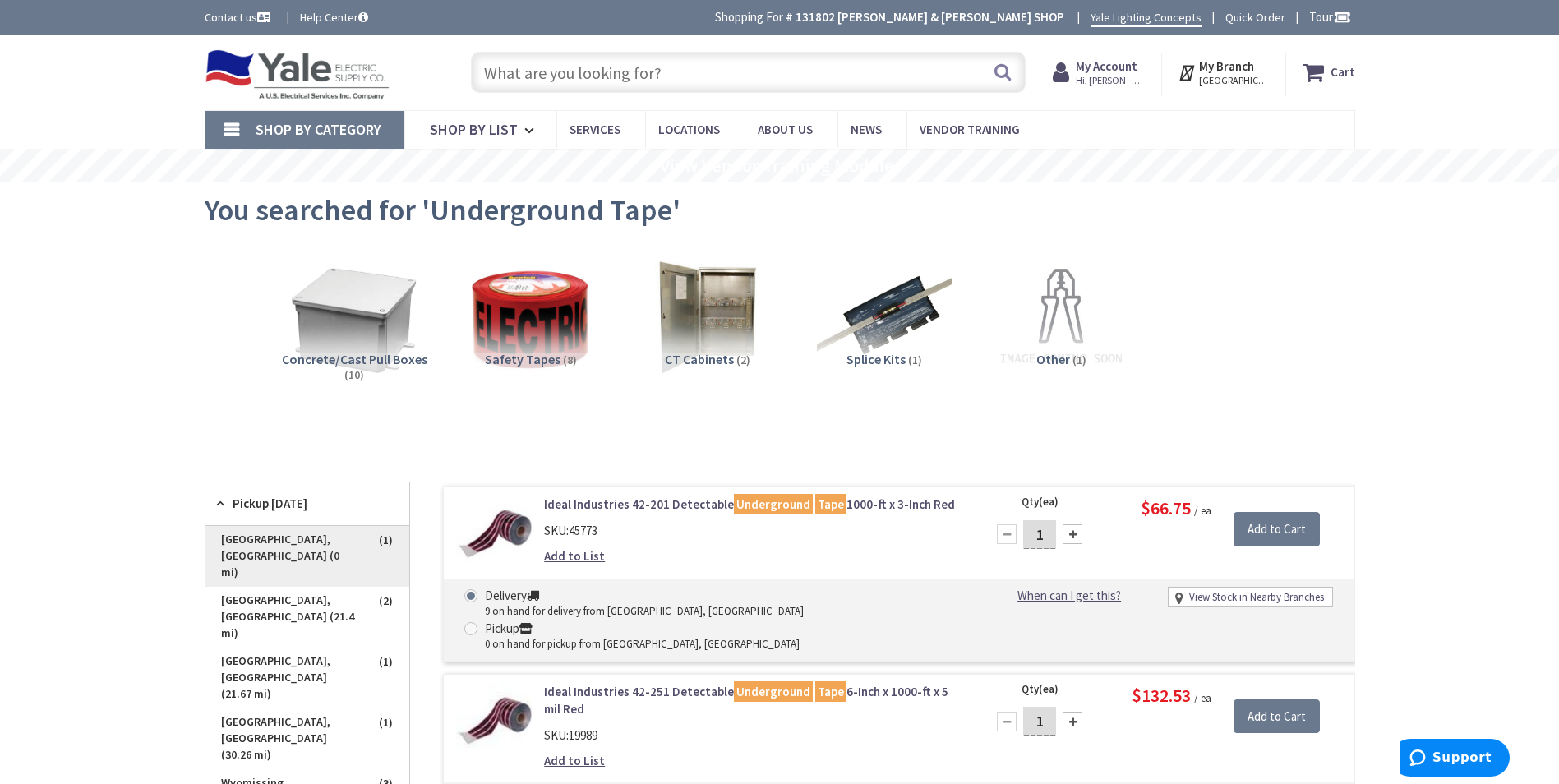
click at [302, 544] on span "York, PA (0 mi)" at bounding box center [307, 557] width 203 height 61
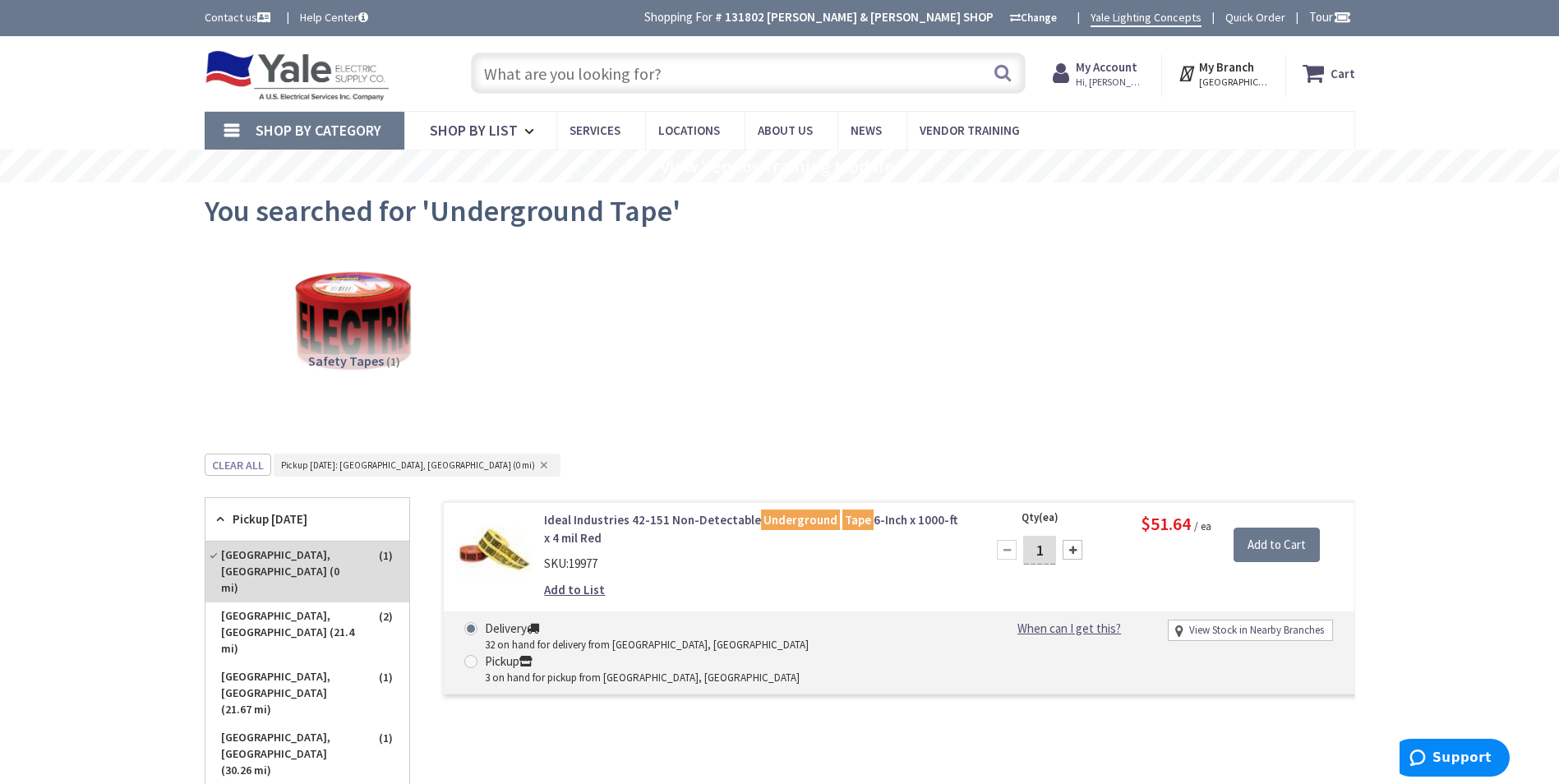
click at [785, 83] on input "text" at bounding box center [748, 73] width 555 height 41
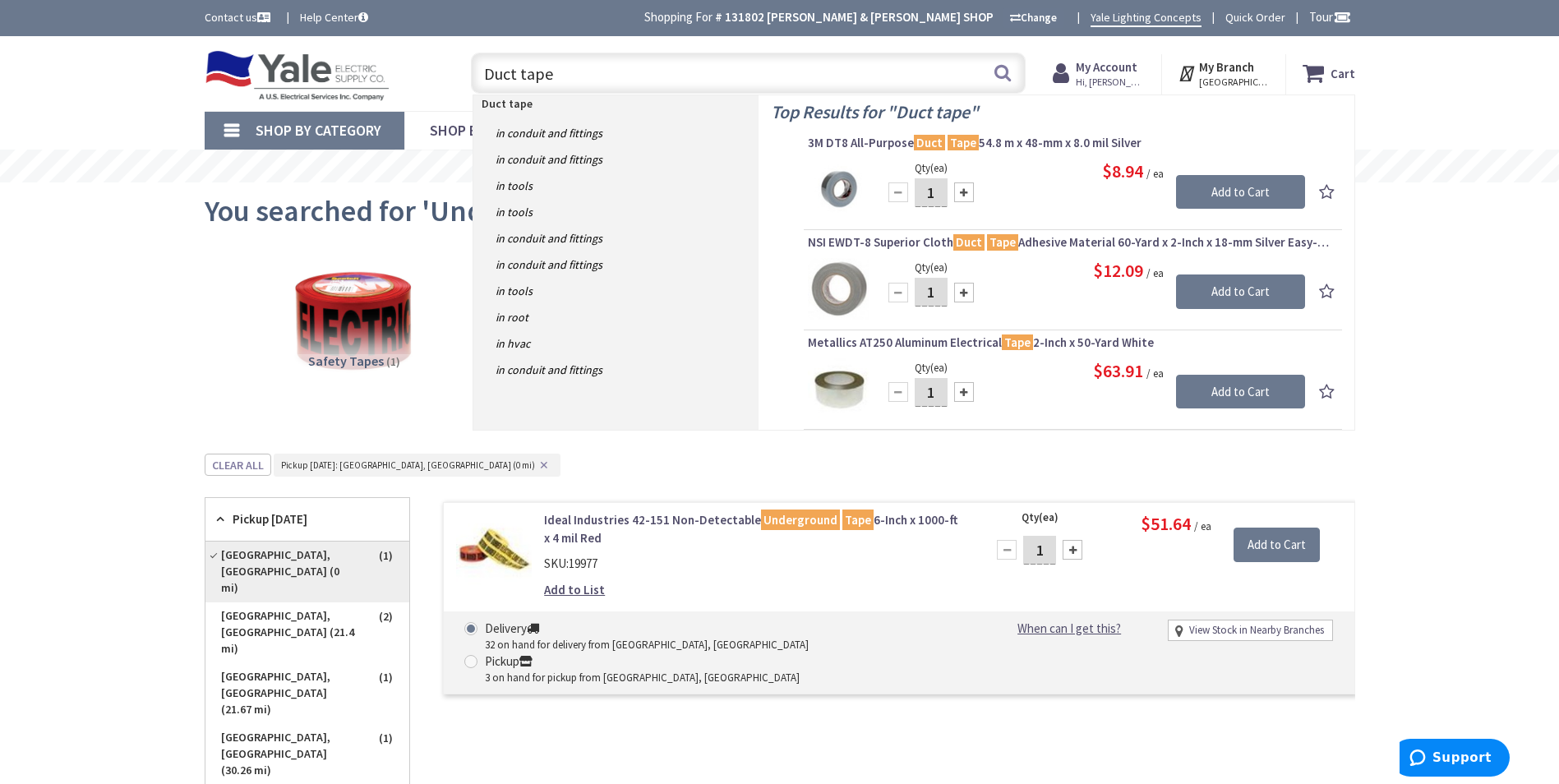
type input "Duct tape"
click at [298, 552] on span "York, PA (0 mi)" at bounding box center [307, 572] width 203 height 61
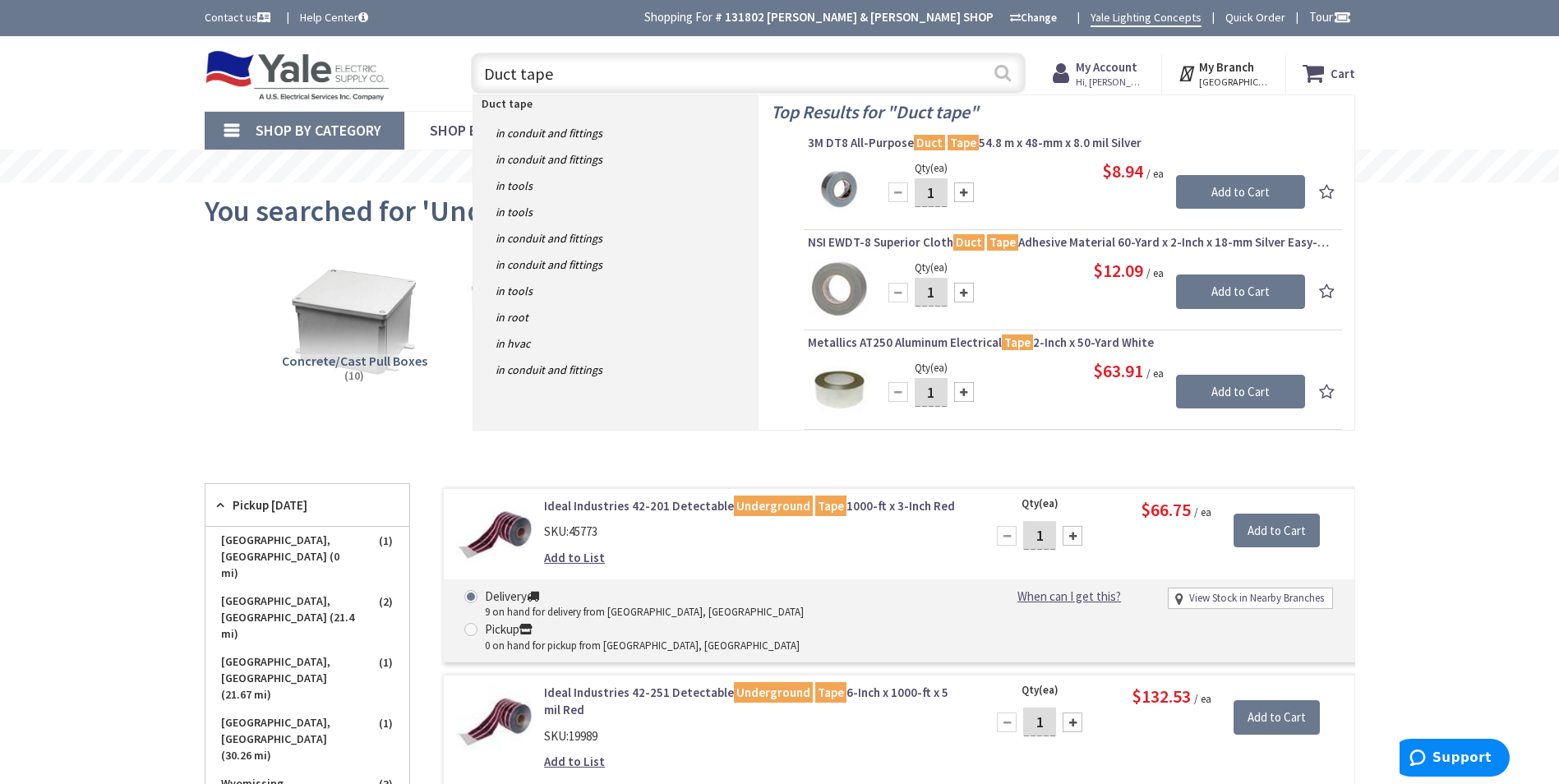
click at [996, 76] on button "Search" at bounding box center [1002, 73] width 21 height 37
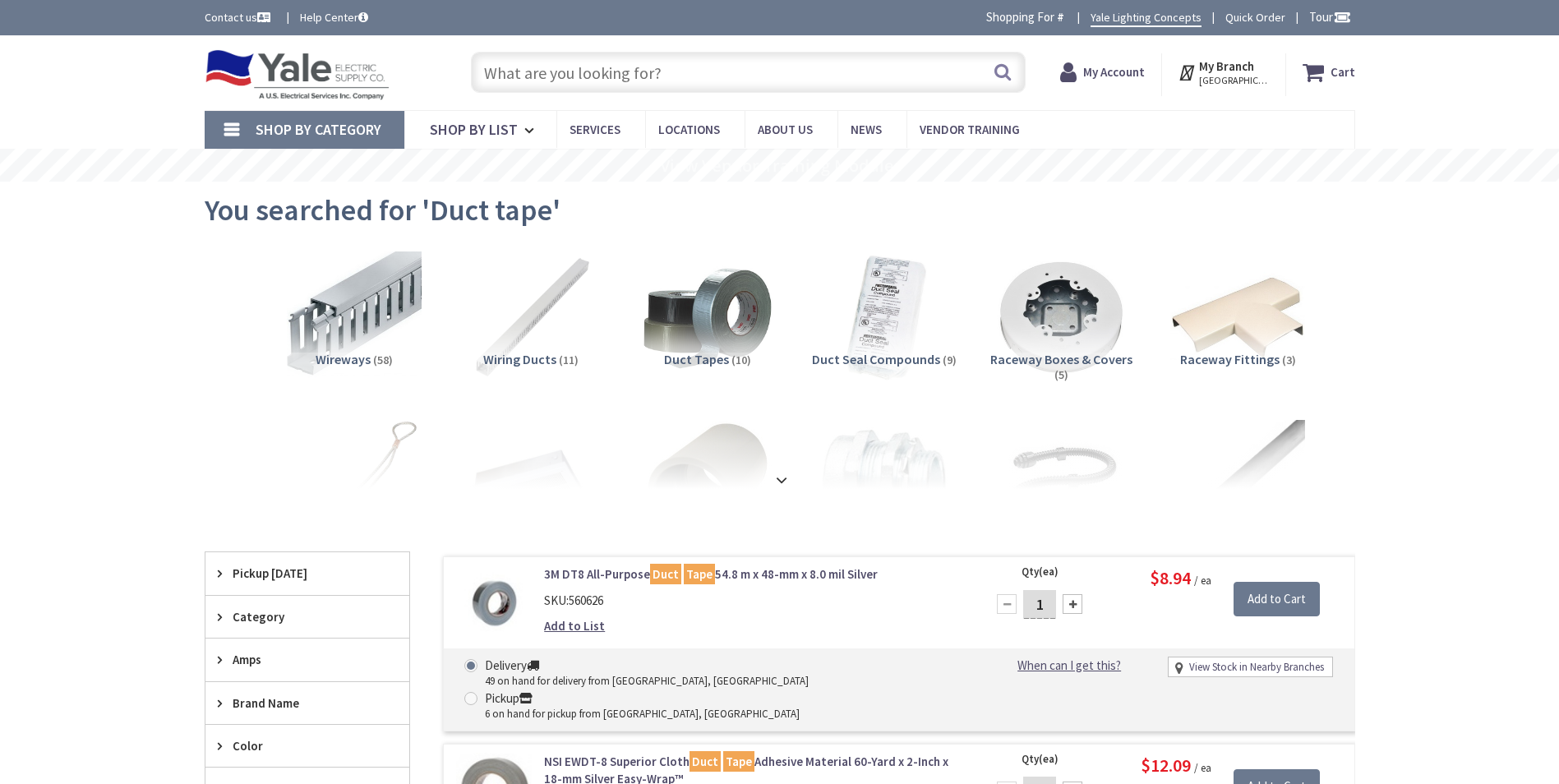
click at [304, 571] on span "Pickup [DATE]" at bounding box center [300, 573] width 134 height 18
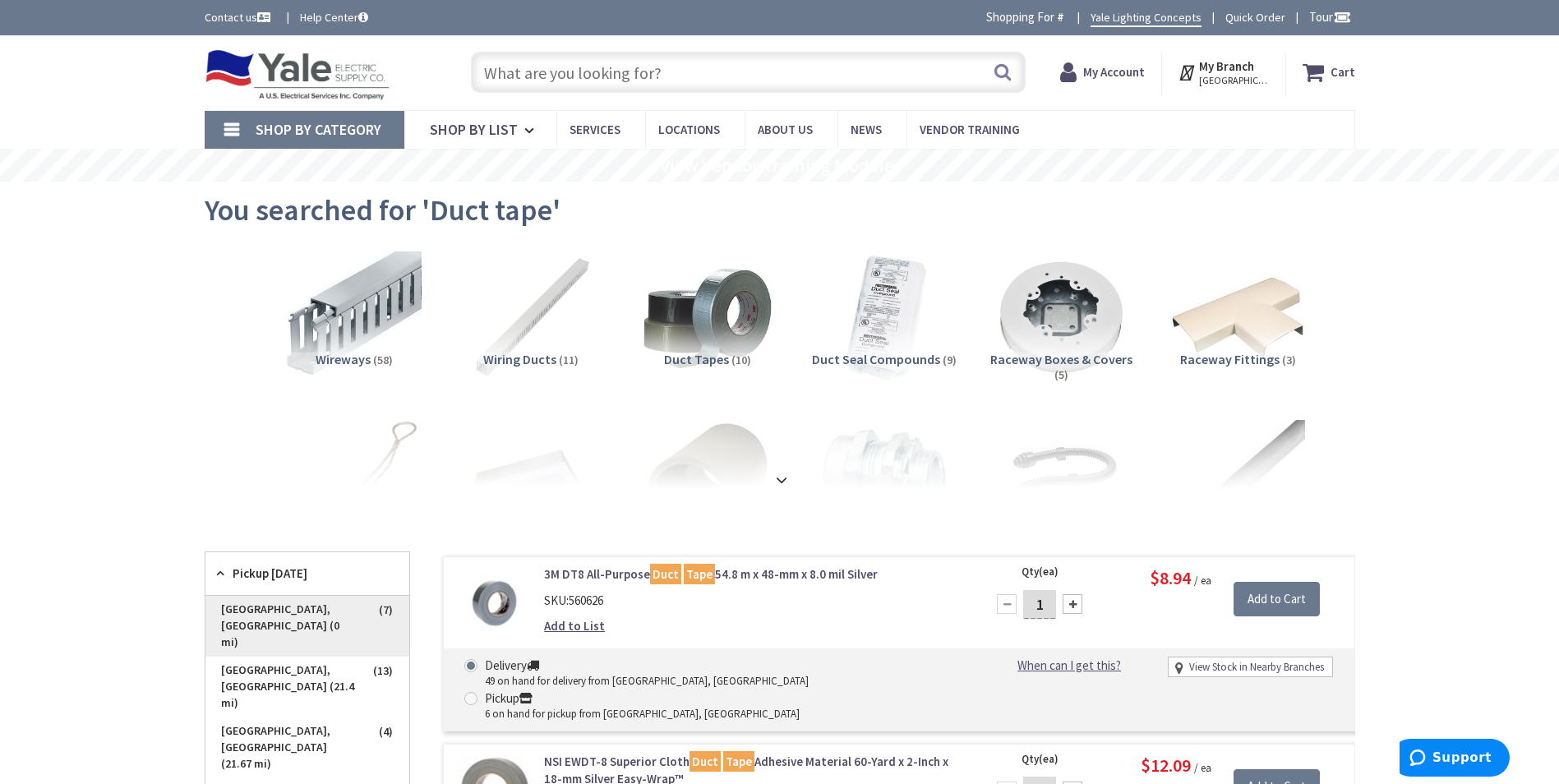
click at [313, 602] on span "[GEOGRAPHIC_DATA], [GEOGRAPHIC_DATA] (0 mi)" at bounding box center [307, 626] width 203 height 61
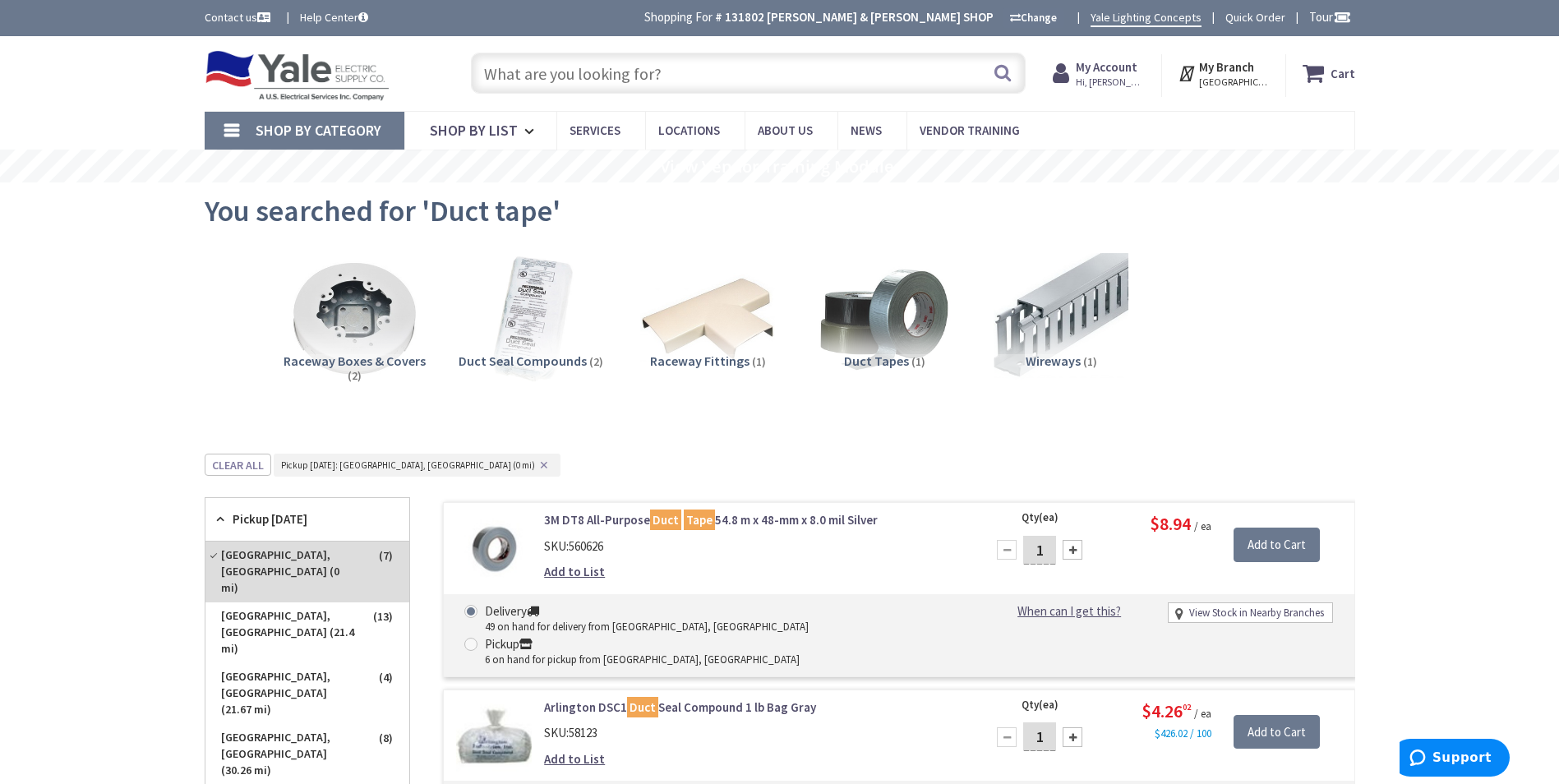
click at [665, 76] on input "text" at bounding box center [748, 73] width 555 height 41
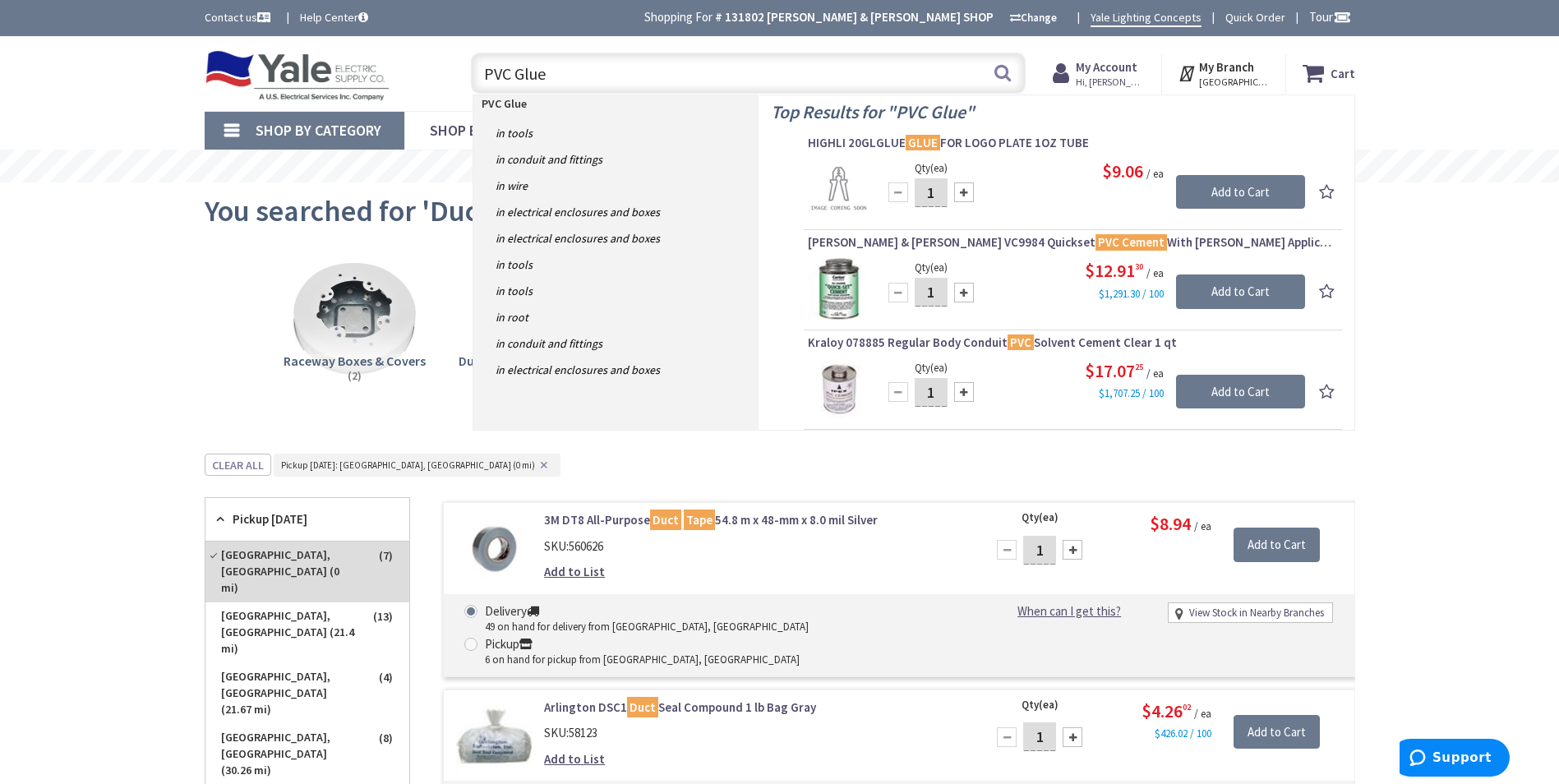
type input "PVC Glue"
click at [1004, 80] on button "Search" at bounding box center [1002, 73] width 21 height 37
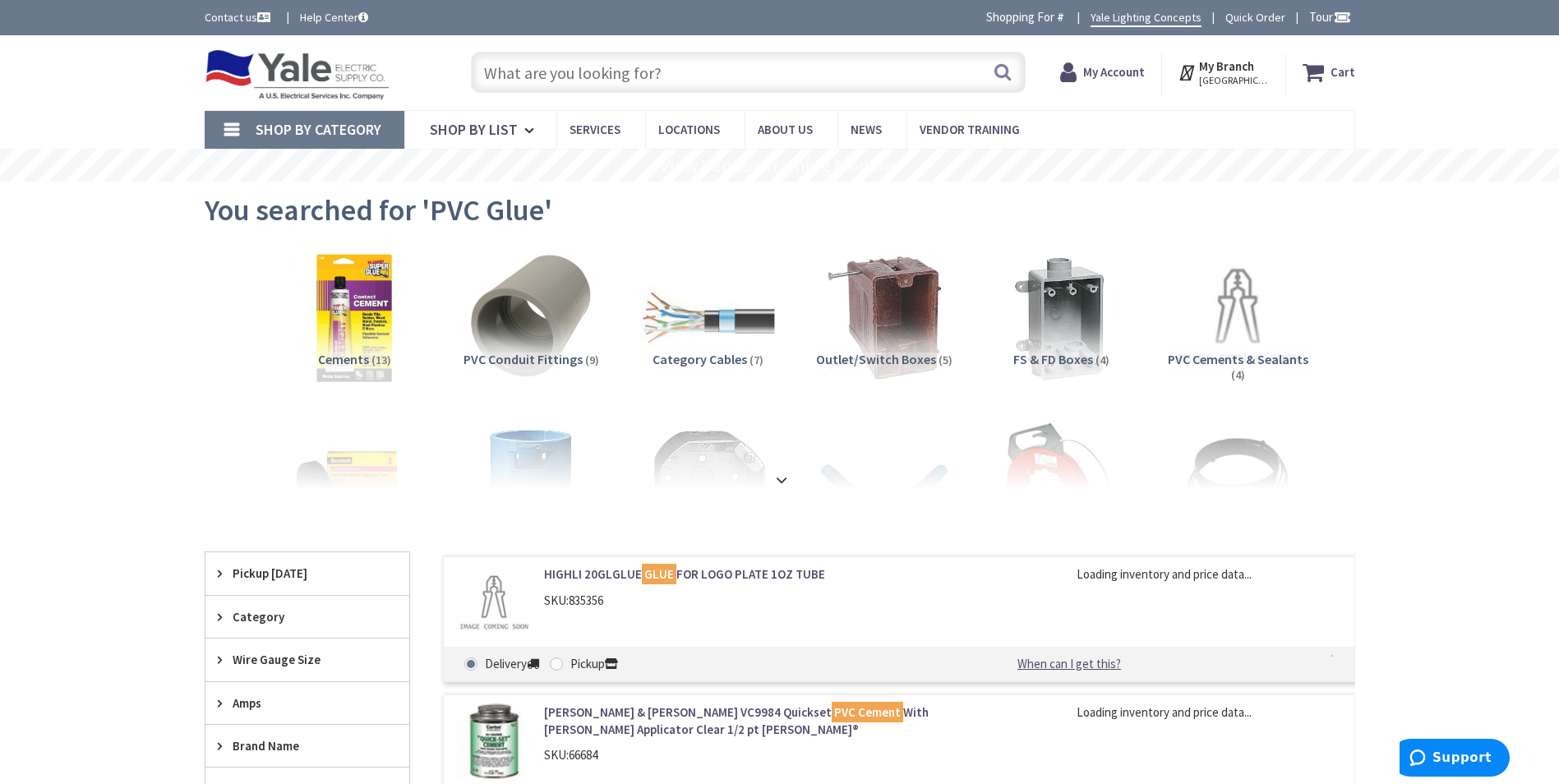
click at [292, 570] on span "Pickup [DATE]" at bounding box center [300, 573] width 134 height 18
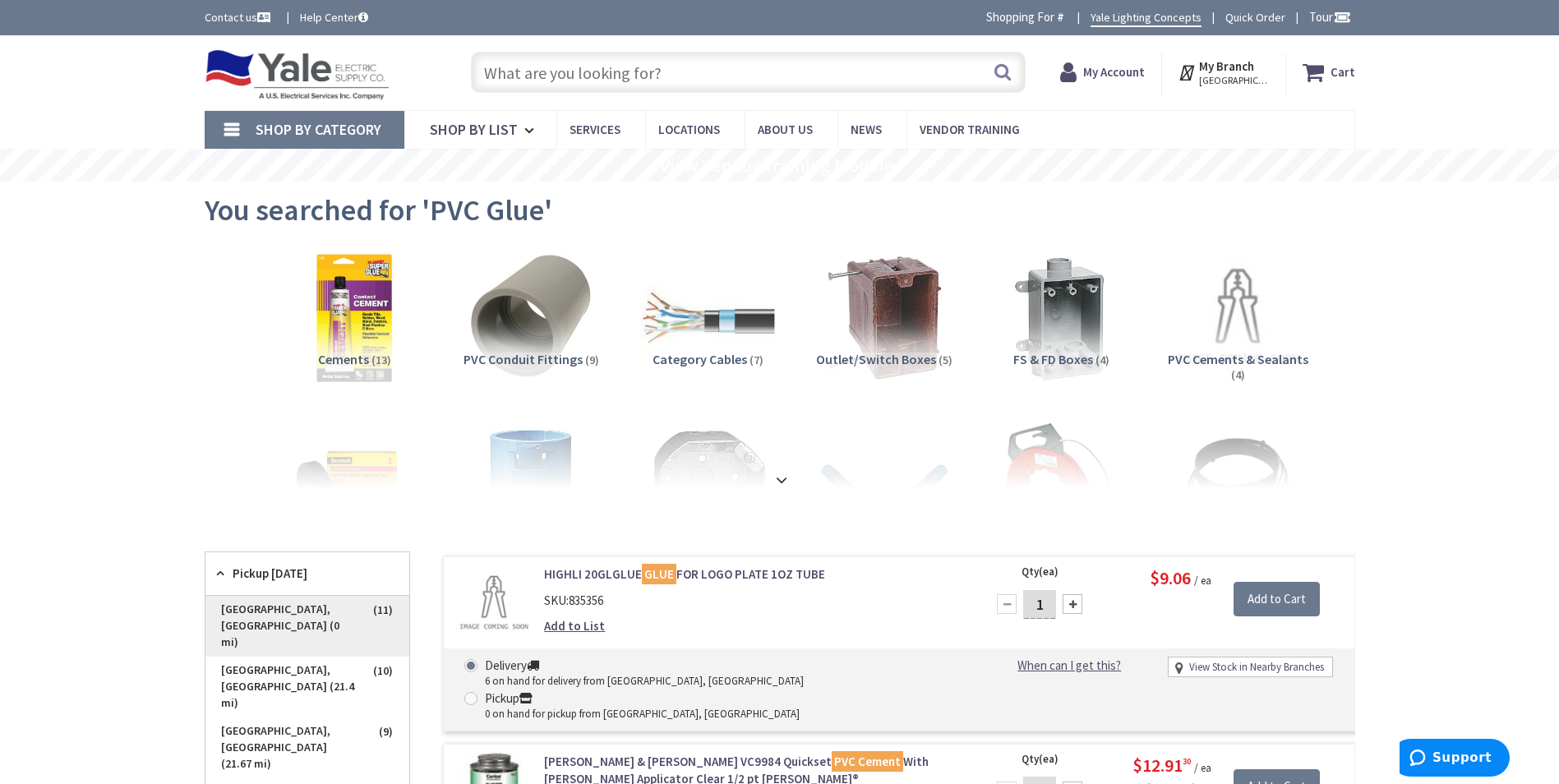
click at [295, 603] on span "[GEOGRAPHIC_DATA], [GEOGRAPHIC_DATA] (0 mi)" at bounding box center [307, 626] width 203 height 61
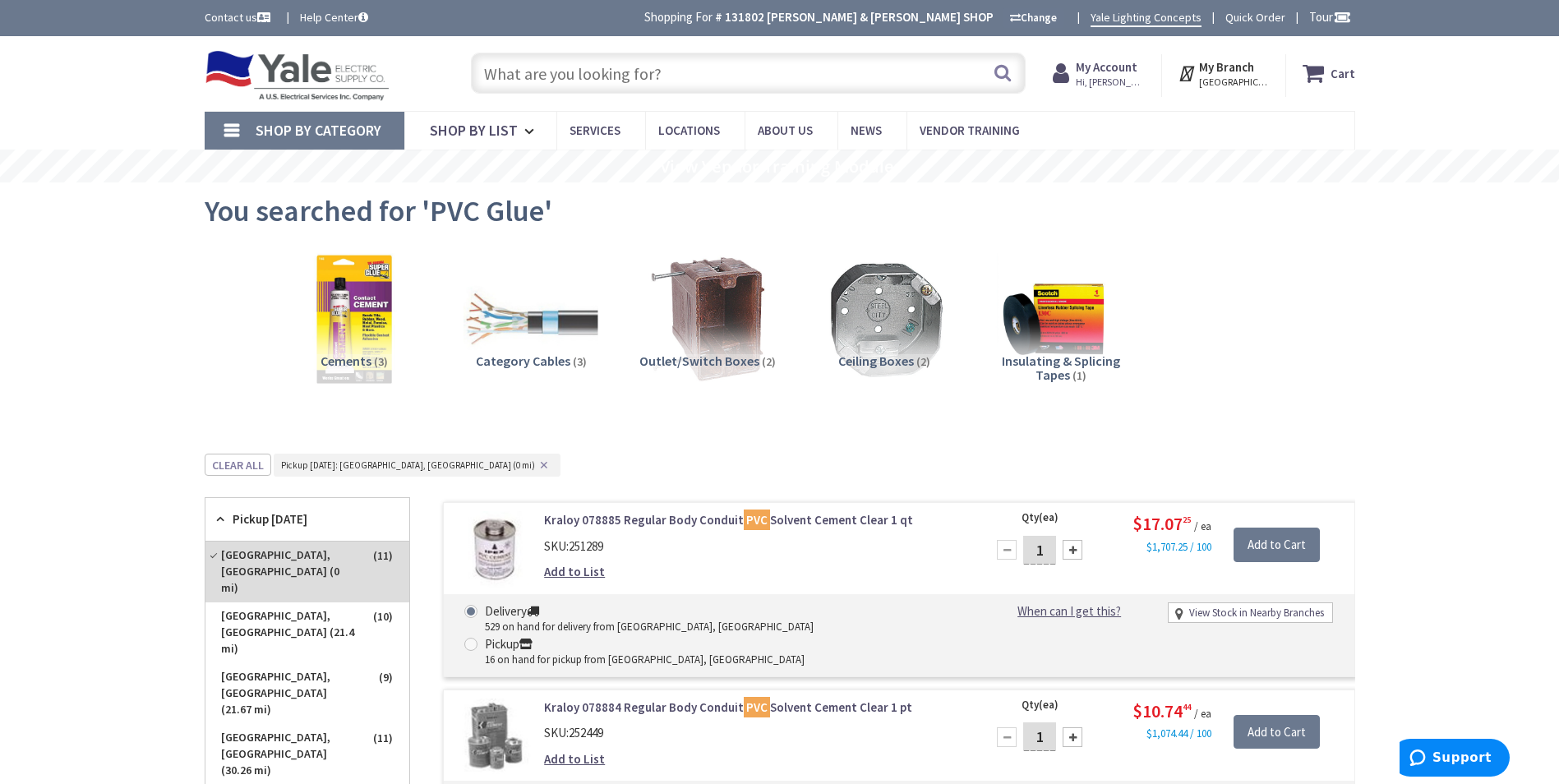
click at [731, 80] on input "text" at bounding box center [748, 73] width 555 height 41
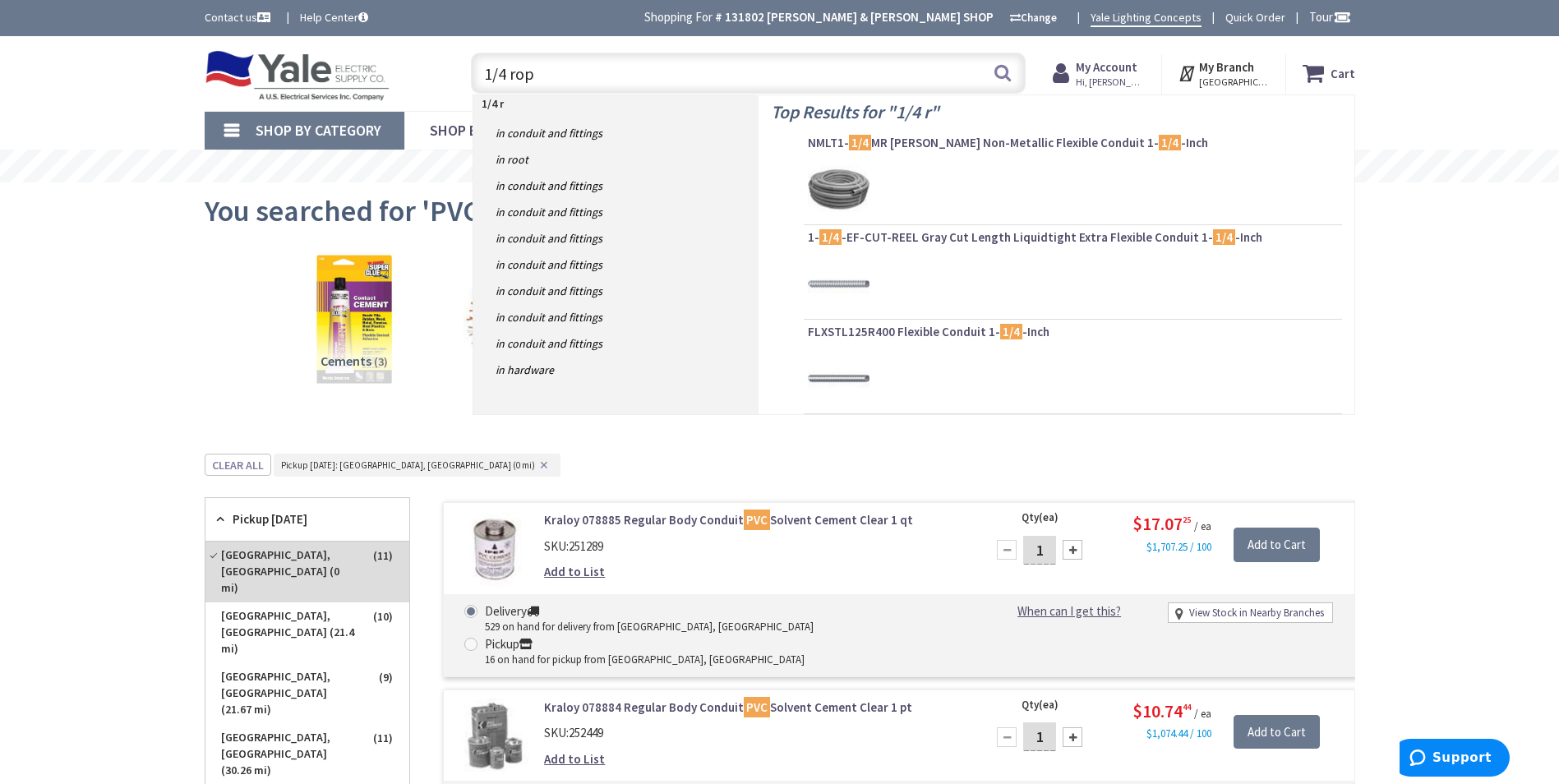
type input "1/4 rope"
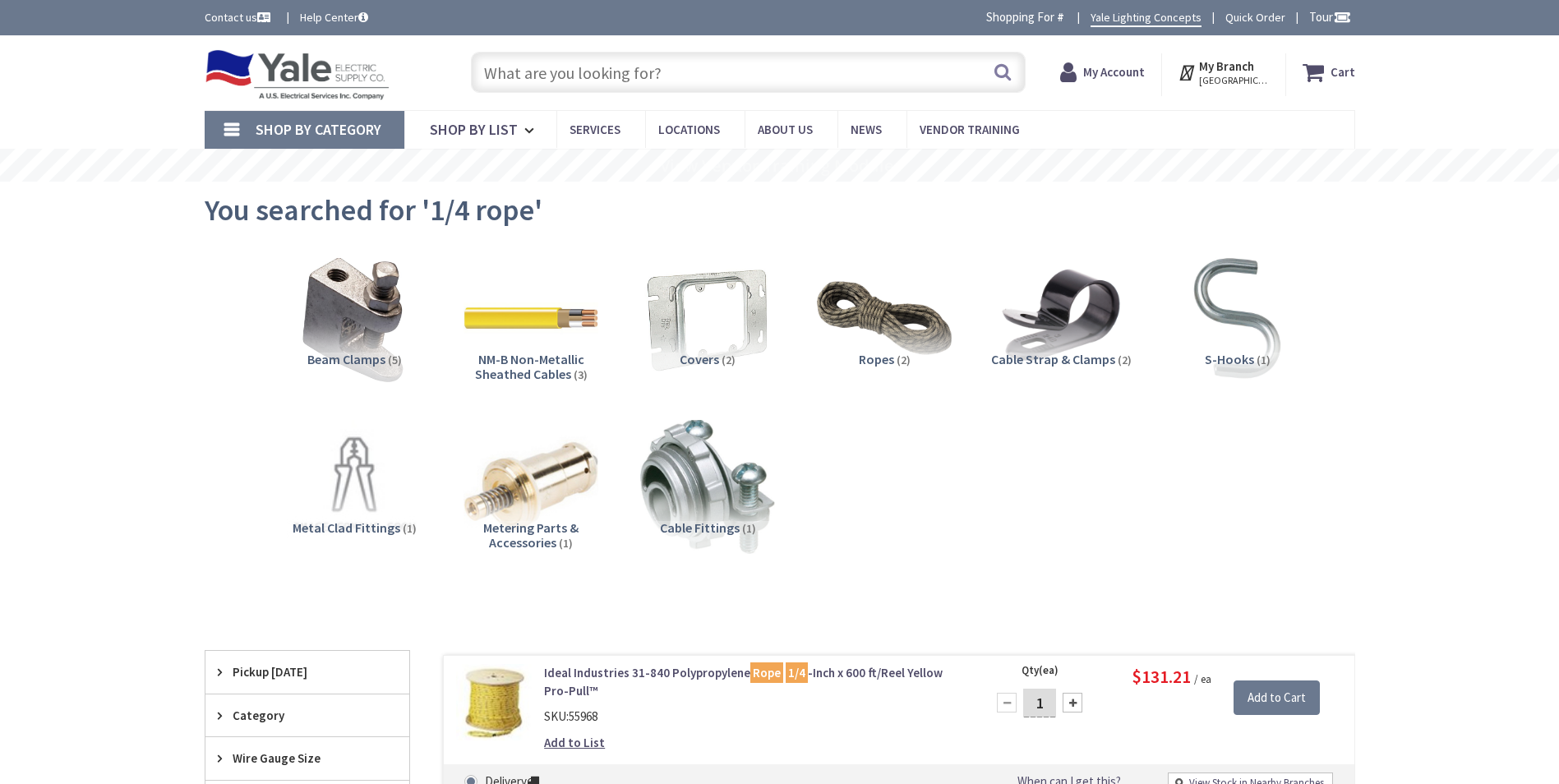
click at [289, 668] on span "Pickup Today" at bounding box center [300, 671] width 134 height 18
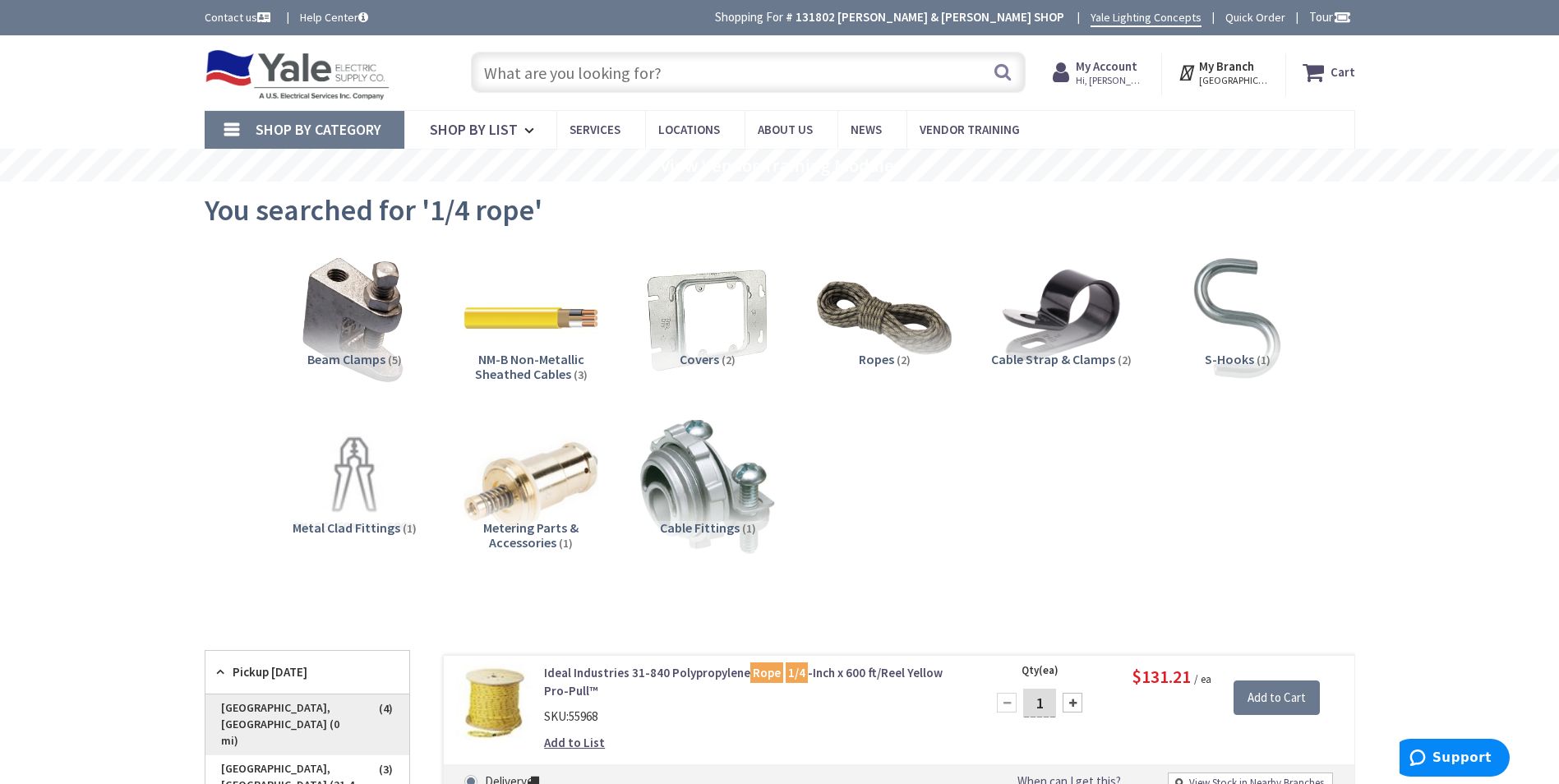
click at [294, 706] on span "York, PA (0 mi)" at bounding box center [307, 725] width 203 height 61
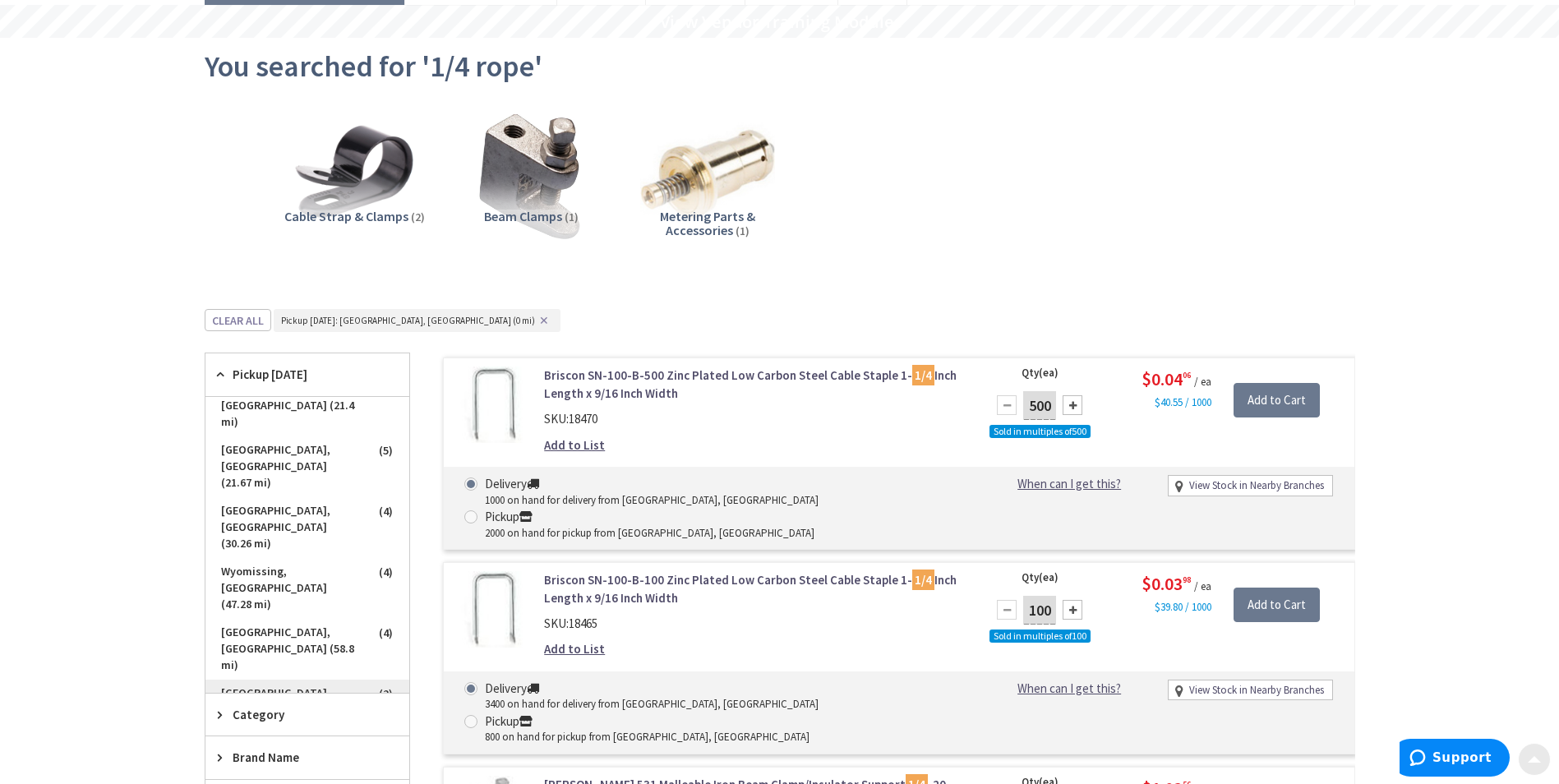
scroll to position [165, 0]
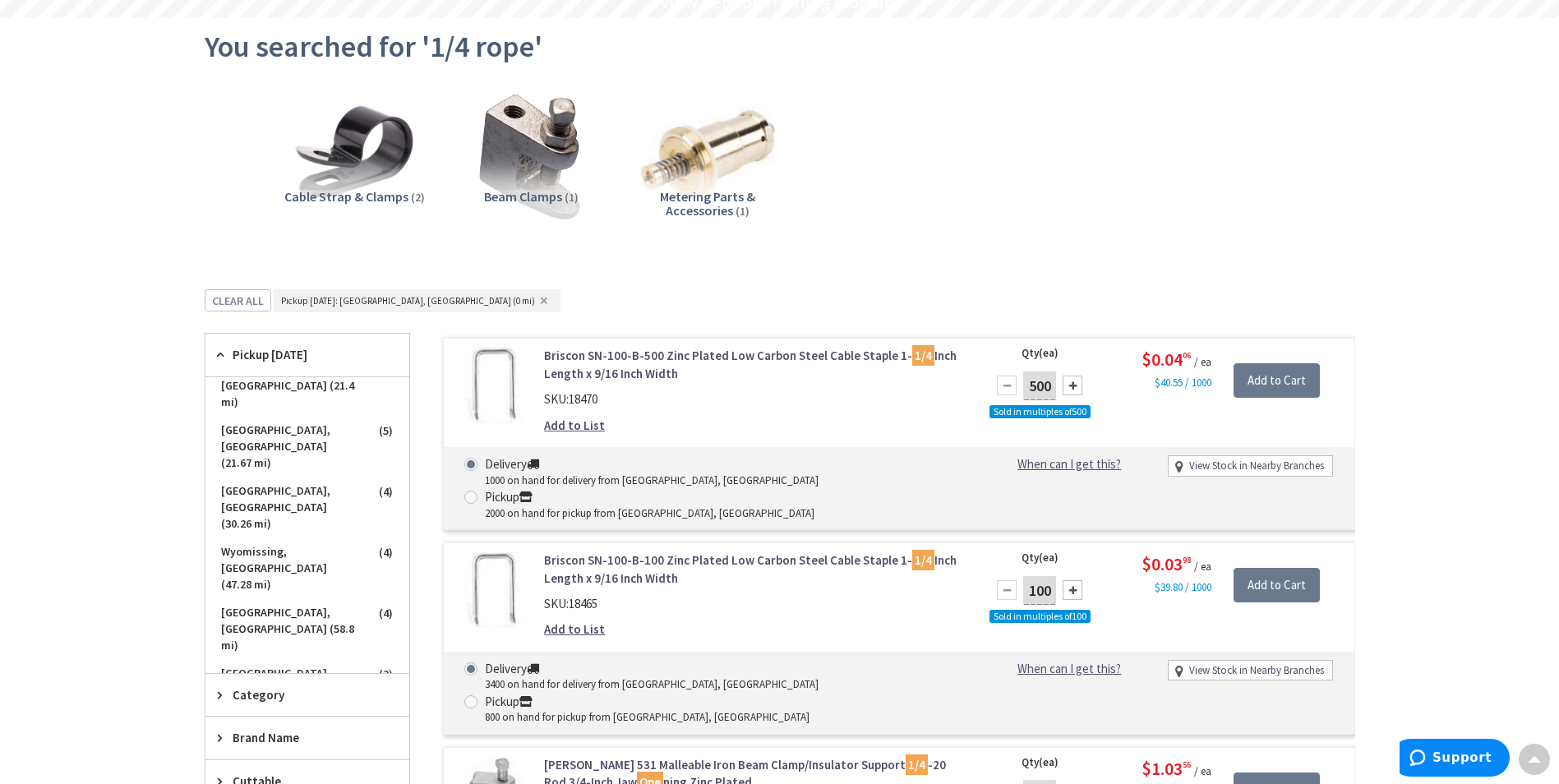
click at [571, 289] on div "Clear all _tags : Pickup Today: York, PA (0 mi) ✕" at bounding box center [780, 312] width 1150 height 45
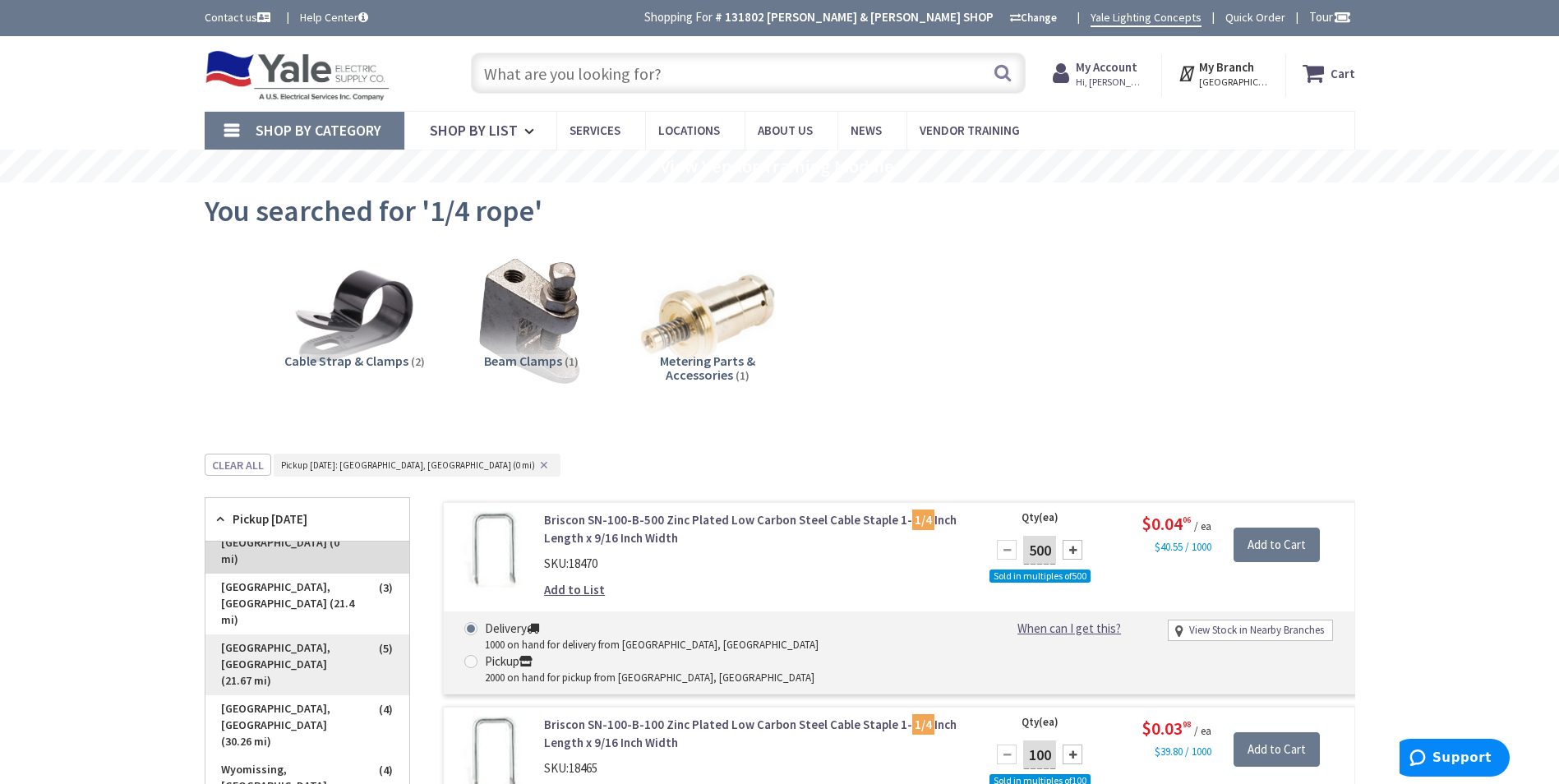
scroll to position [0, 0]
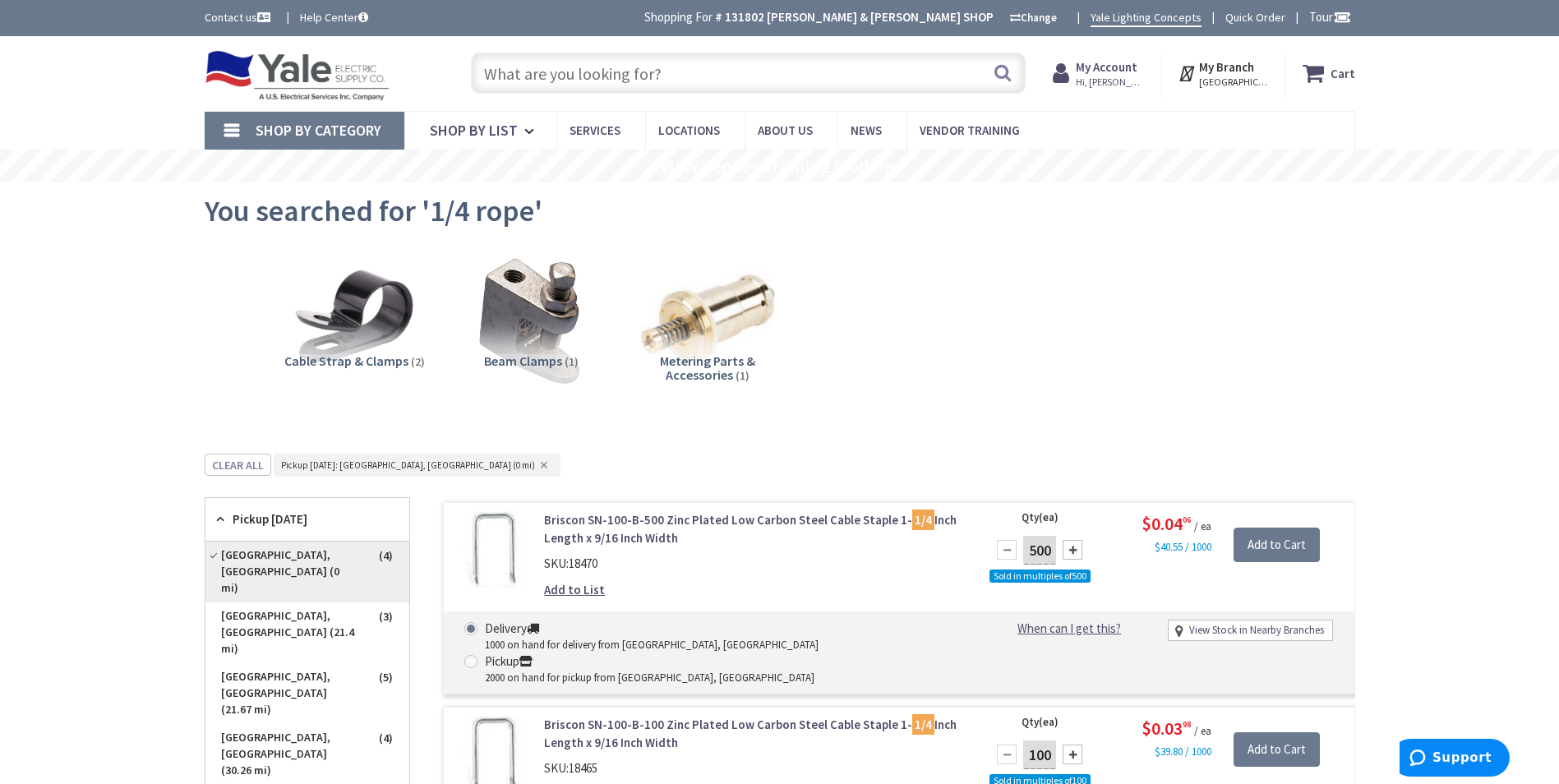
click at [288, 559] on span "York, PA (0 mi)" at bounding box center [307, 572] width 203 height 61
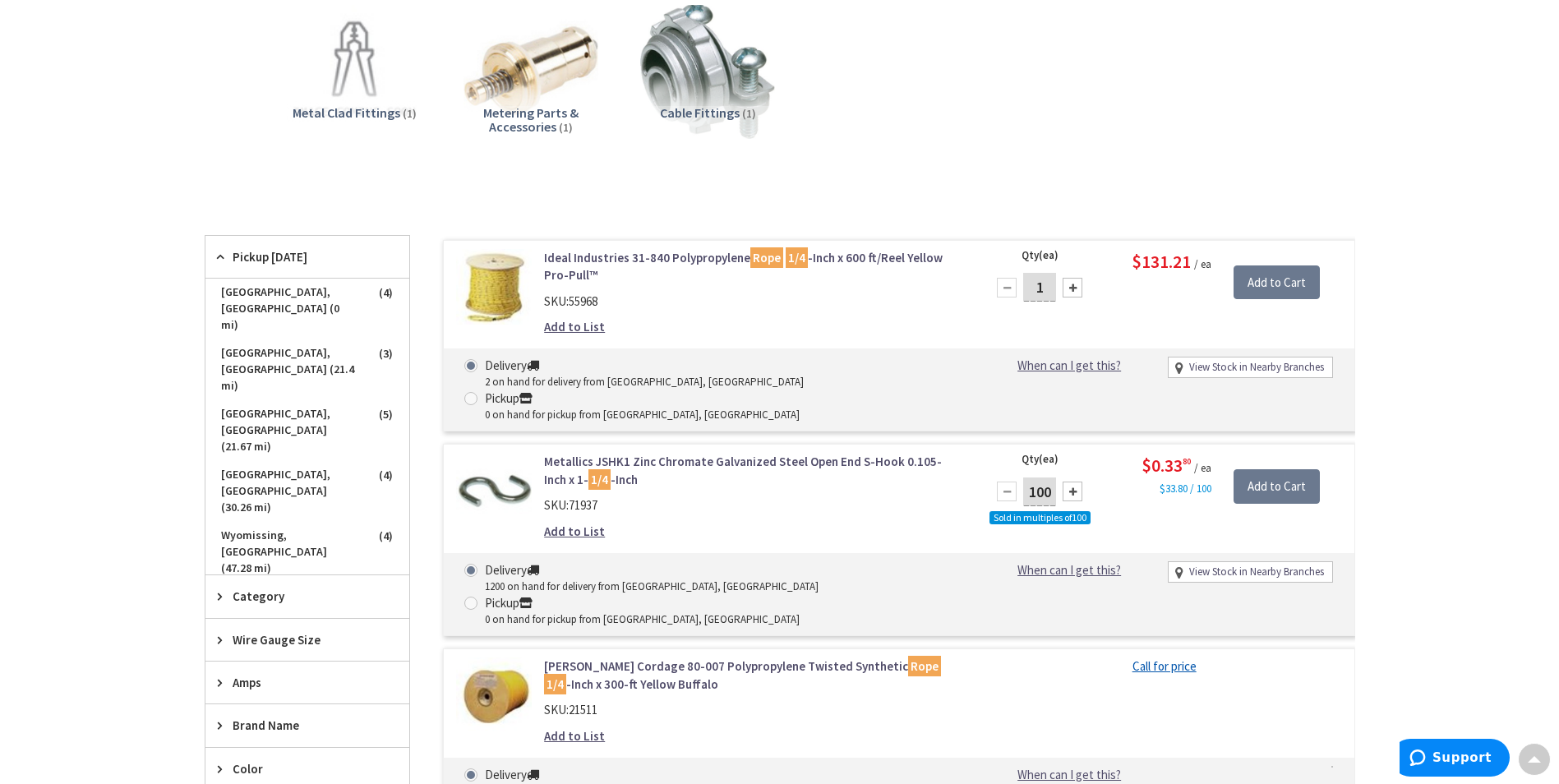
scroll to position [410, 0]
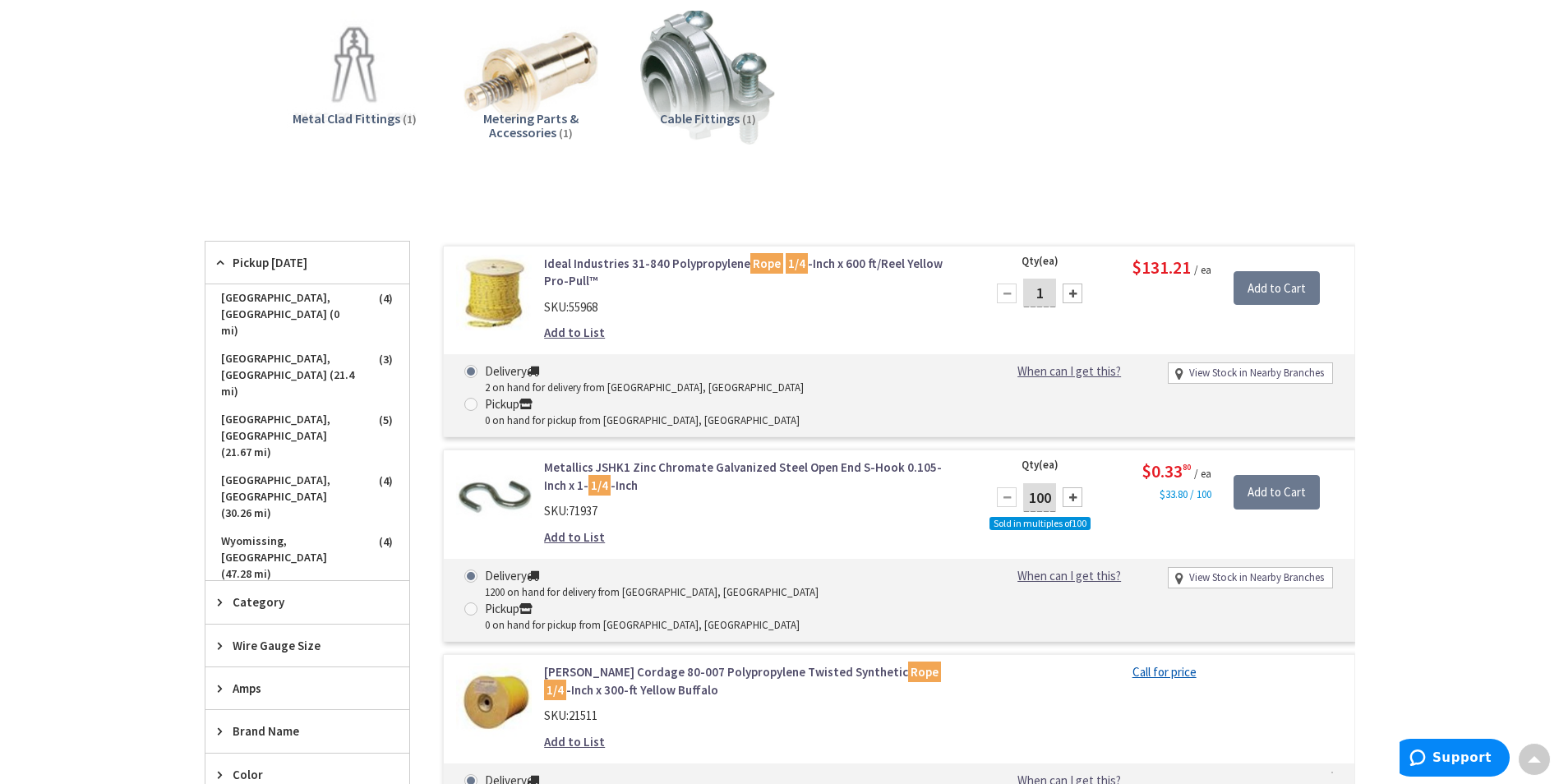
click at [640, 263] on link "Ideal Industries 31-840 Polypropylene Rope 1/4 -Inch x 600 ft/Reel Yellow Pro-P…" at bounding box center [753, 273] width 418 height 35
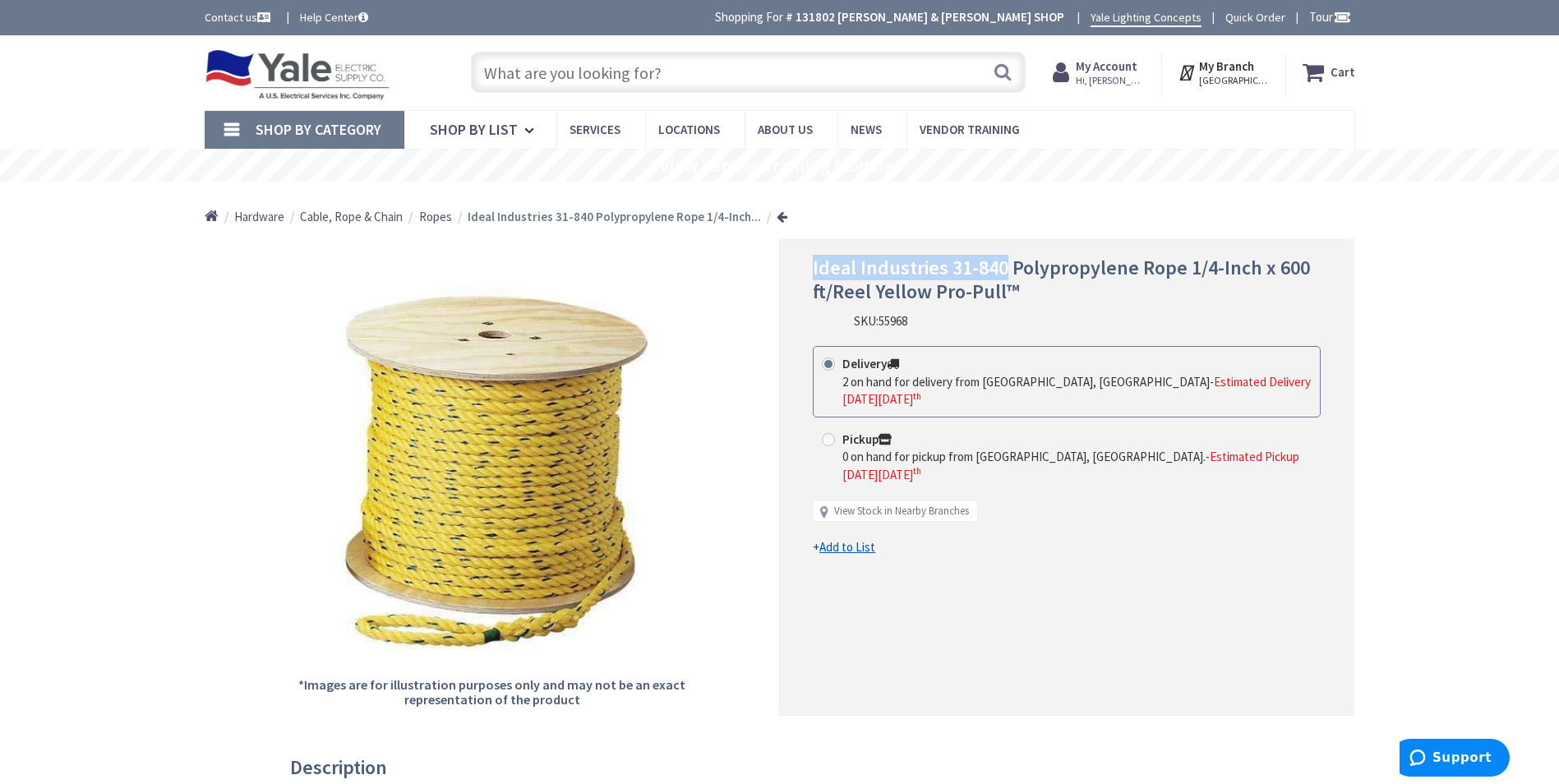
drag, startPoint x: 814, startPoint y: 270, endPoint x: 1002, endPoint y: 274, distance: 188.0
click at [1002, 274] on span "Ideal Industries 31-840 Polypropylene Rope 1/4-Inch x 600 ft/Reel Yellow Pro-Pu…" at bounding box center [1062, 279] width 497 height 49
drag, startPoint x: 1002, startPoint y: 274, endPoint x: 966, endPoint y: 264, distance: 37.4
copy span "Ideal Industries 31-840"
